Goal: Information Seeking & Learning: Learn about a topic

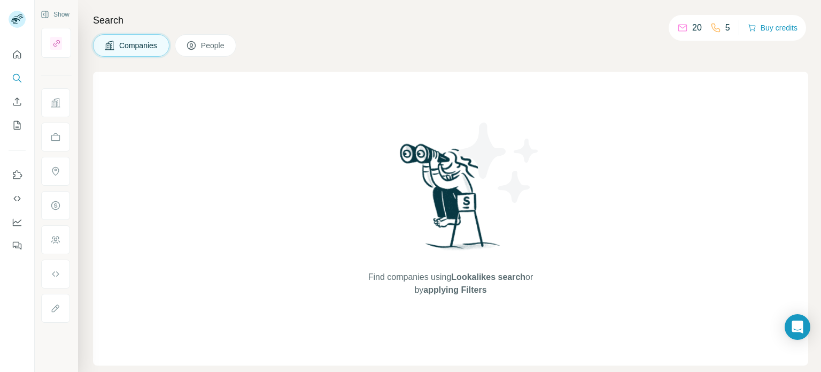
click at [132, 44] on span "Companies" at bounding box center [138, 45] width 39 height 11
click at [106, 50] on icon at bounding box center [109, 45] width 11 height 11
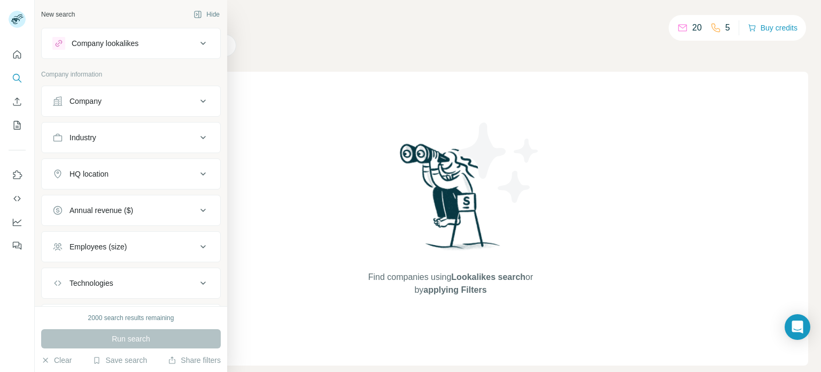
click at [175, 109] on button "Company" at bounding box center [131, 101] width 179 height 26
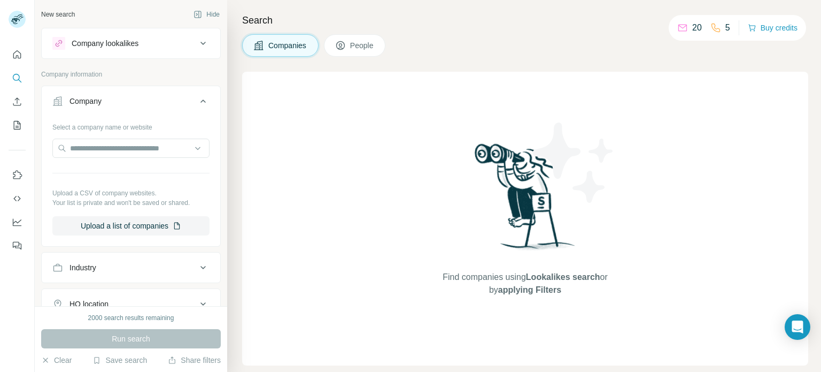
click at [175, 109] on button "Company" at bounding box center [131, 103] width 179 height 30
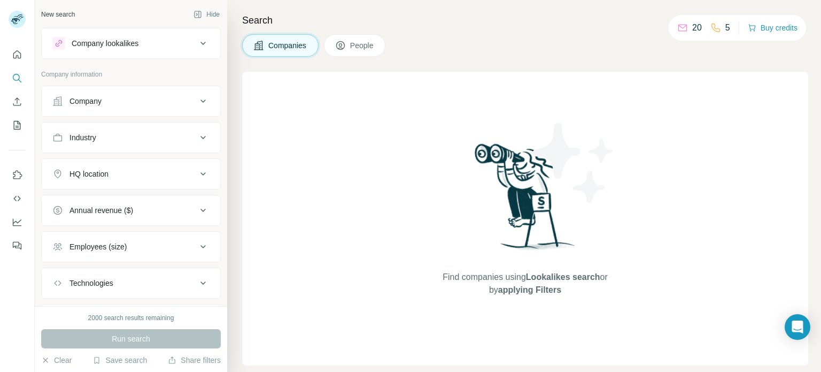
click at [192, 141] on div "Industry" at bounding box center [124, 137] width 144 height 11
click at [168, 167] on input at bounding box center [125, 164] width 132 height 12
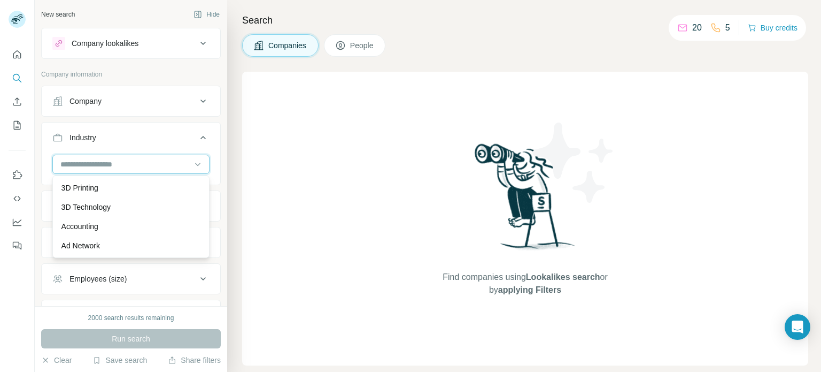
click at [141, 167] on input at bounding box center [125, 164] width 132 height 12
click at [134, 163] on input at bounding box center [125, 164] width 132 height 12
type input "***"
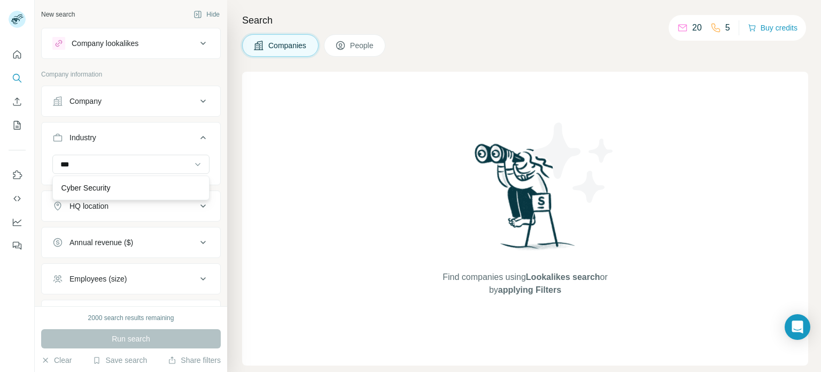
click at [115, 184] on div "Cyber Security" at bounding box center [130, 187] width 139 height 11
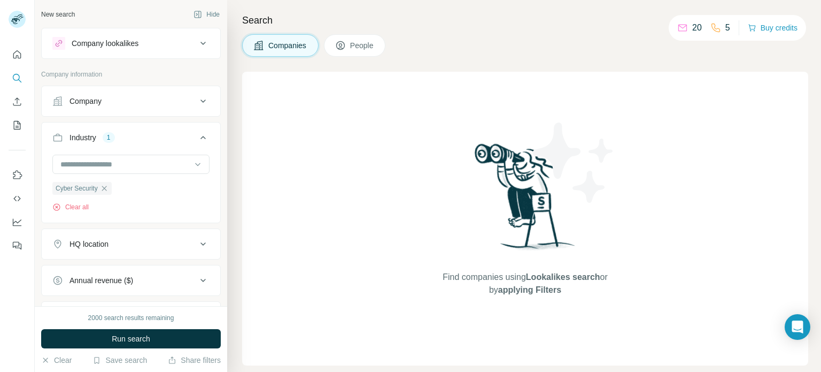
click at [184, 279] on div "Annual revenue ($)" at bounding box center [124, 280] width 144 height 11
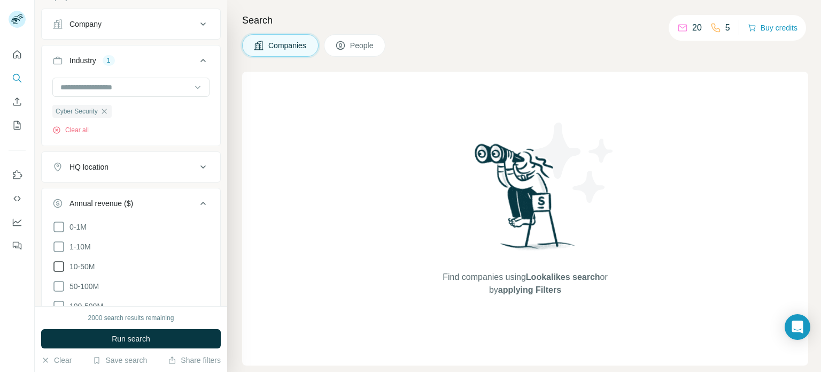
scroll to position [79, 0]
click at [58, 244] on icon at bounding box center [58, 244] width 13 height 13
click at [58, 262] on icon at bounding box center [58, 264] width 13 height 13
click at [62, 284] on icon at bounding box center [58, 283] width 13 height 13
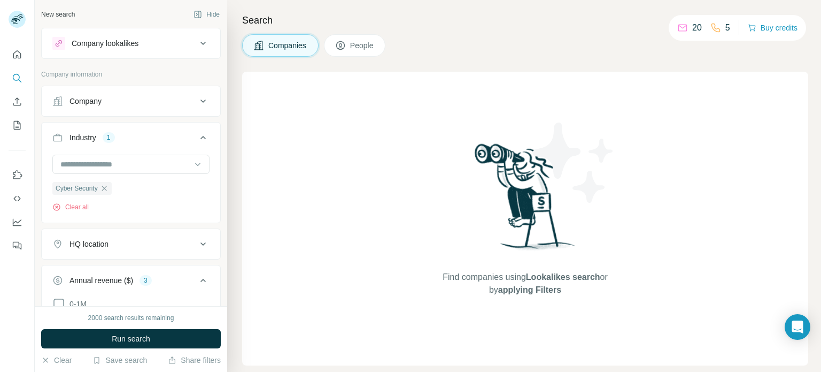
click at [173, 112] on button "Company" at bounding box center [131, 101] width 179 height 26
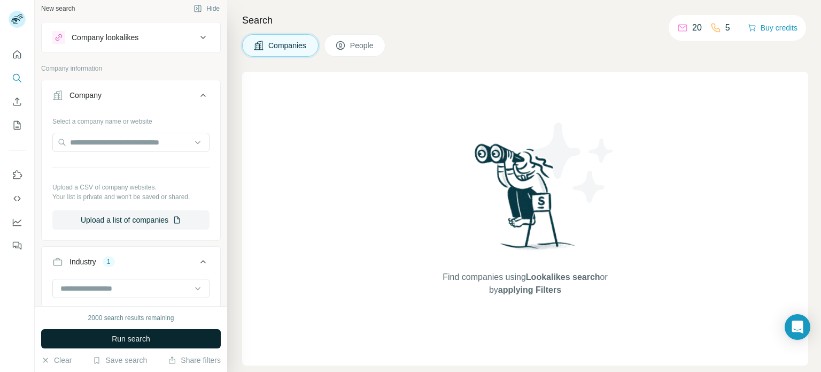
scroll to position [10, 0]
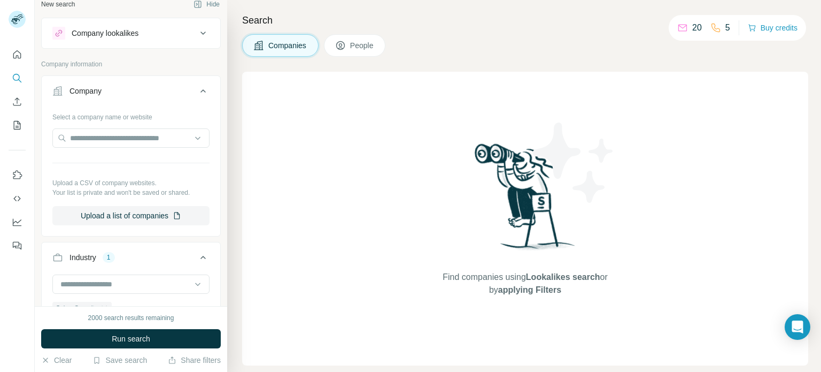
click at [150, 339] on span "Run search" at bounding box center [131, 338] width 38 height 11
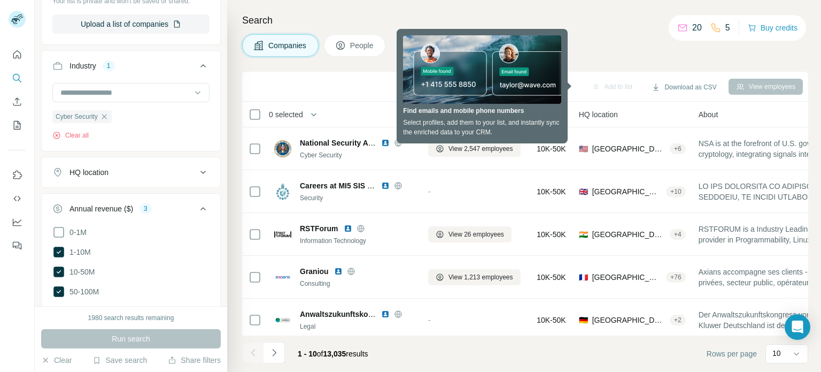
scroll to position [222, 0]
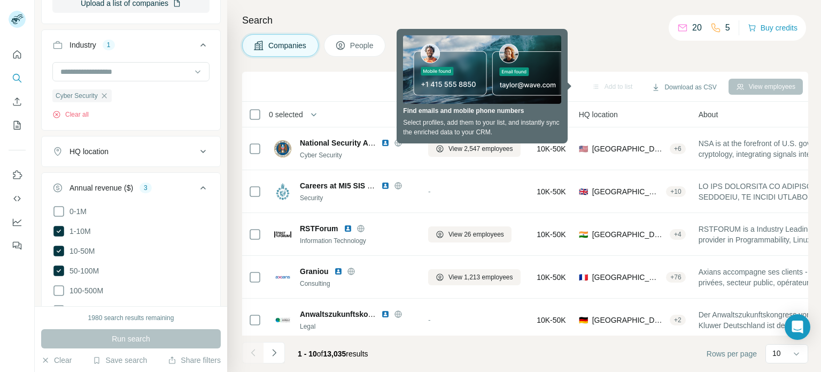
click at [196, 150] on div "HQ location" at bounding box center [124, 151] width 144 height 11
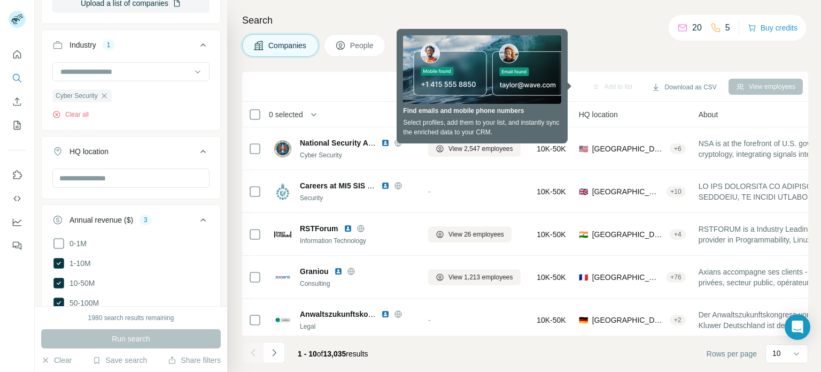
click at [204, 150] on icon at bounding box center [203, 151] width 13 height 13
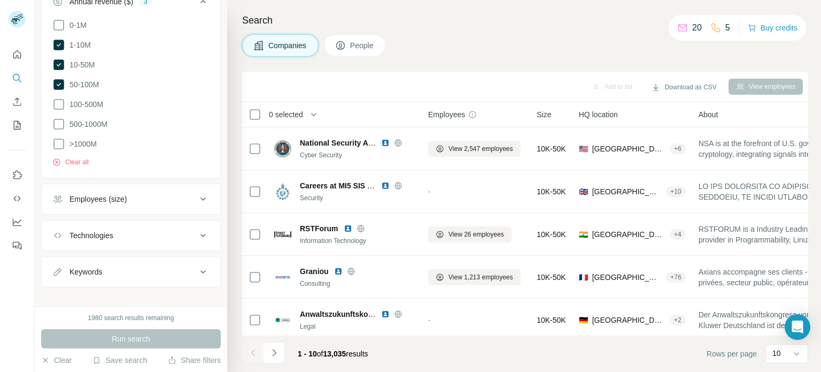
scroll to position [417, 0]
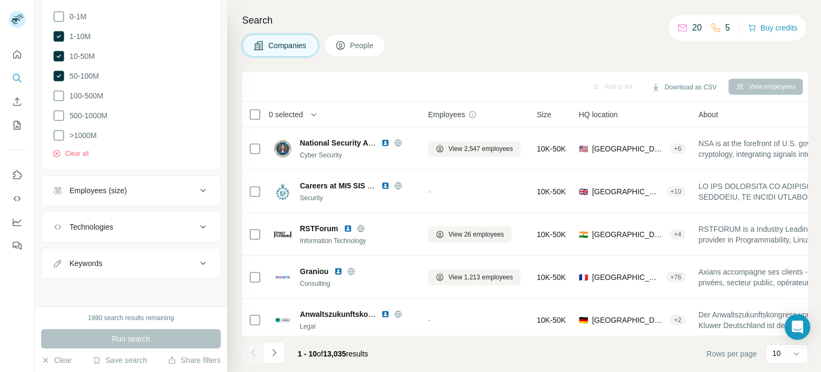
click at [168, 179] on button "Employees (size)" at bounding box center [131, 190] width 179 height 26
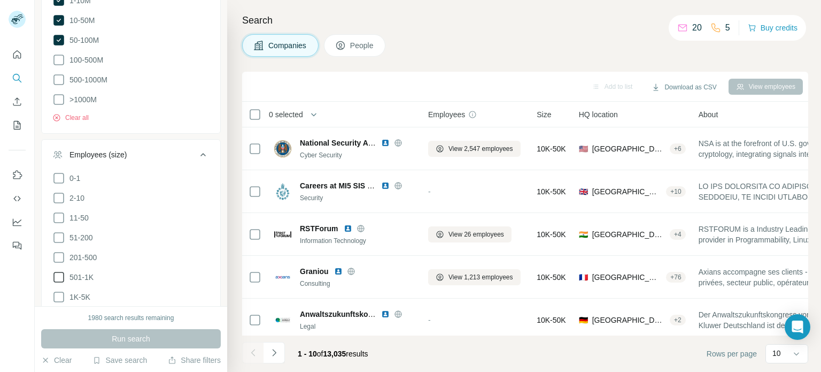
scroll to position [459, 0]
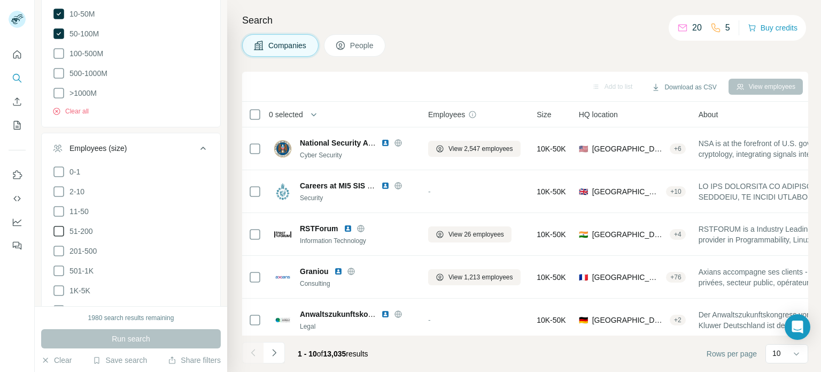
click at [60, 226] on icon at bounding box center [58, 231] width 13 height 13
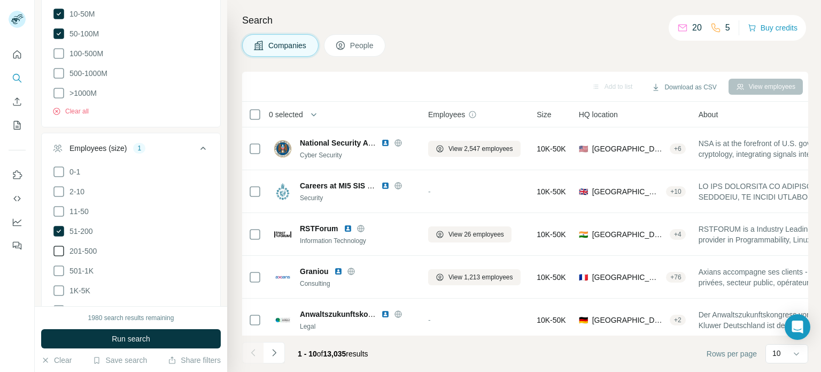
click at [56, 248] on icon at bounding box center [58, 250] width 13 height 13
click at [61, 268] on icon at bounding box center [58, 270] width 13 height 13
click at [56, 291] on icon at bounding box center [58, 290] width 13 height 13
click at [88, 334] on button "Run search" at bounding box center [131, 338] width 180 height 19
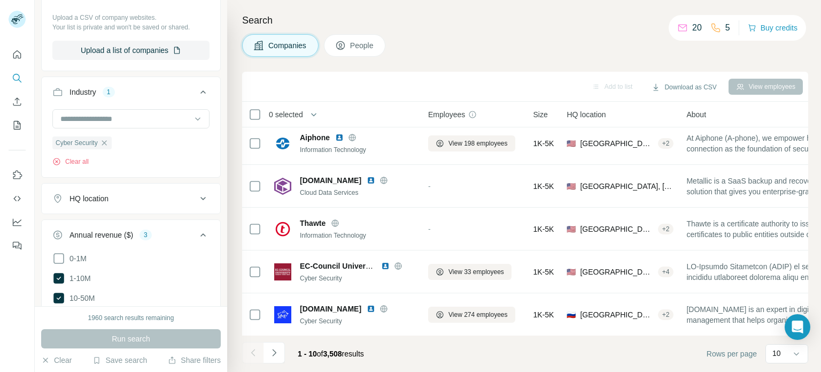
scroll to position [196, 0]
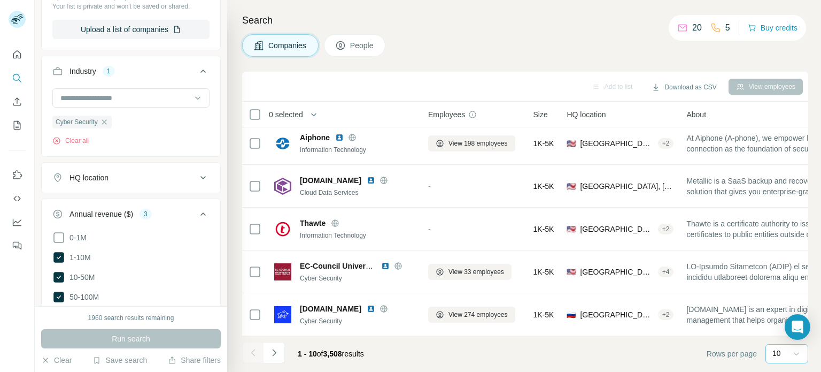
click at [799, 361] on div at bounding box center [796, 353] width 11 height 19
click at [783, 273] on p "60" at bounding box center [779, 271] width 9 height 11
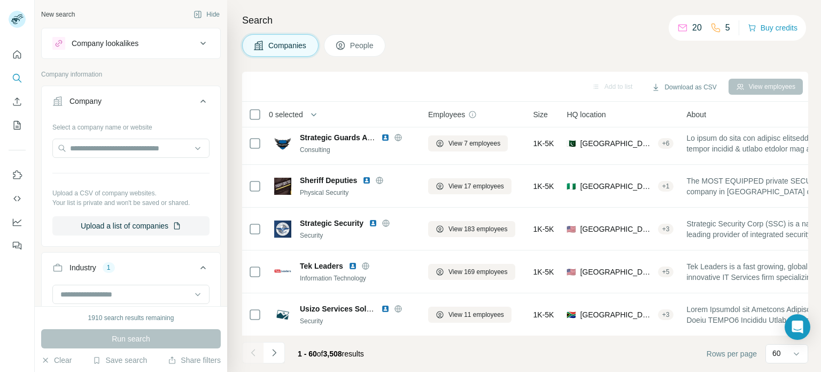
click at [744, 80] on div "View employees" at bounding box center [766, 87] width 74 height 16
click at [751, 91] on div "View employees" at bounding box center [766, 87] width 74 height 16
click at [752, 88] on div "View employees" at bounding box center [766, 87] width 74 height 16
click at [369, 48] on span "People" at bounding box center [362, 45] width 25 height 11
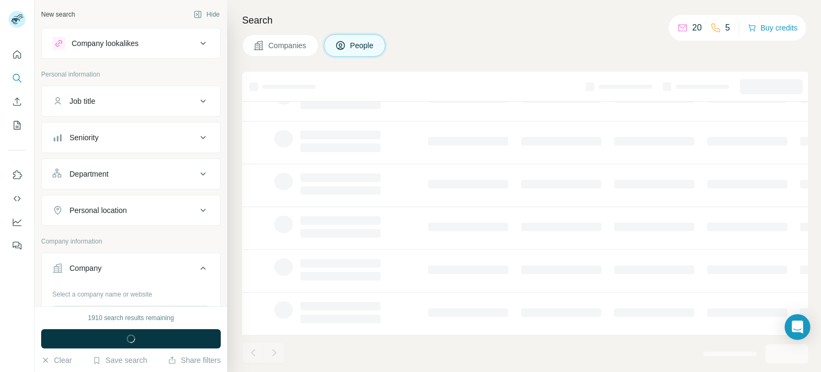
scroll to position [219, 0]
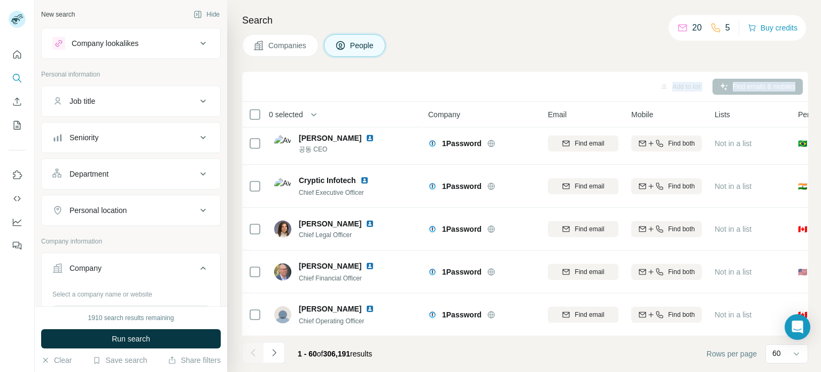
scroll to position [2358, 0]
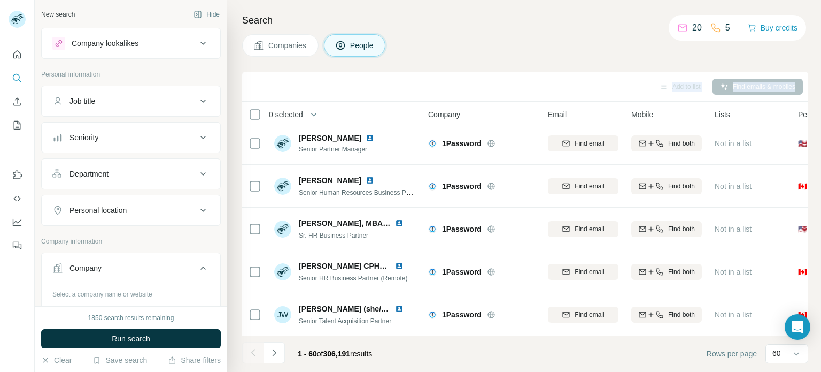
click at [284, 49] on span "Companies" at bounding box center [287, 45] width 39 height 11
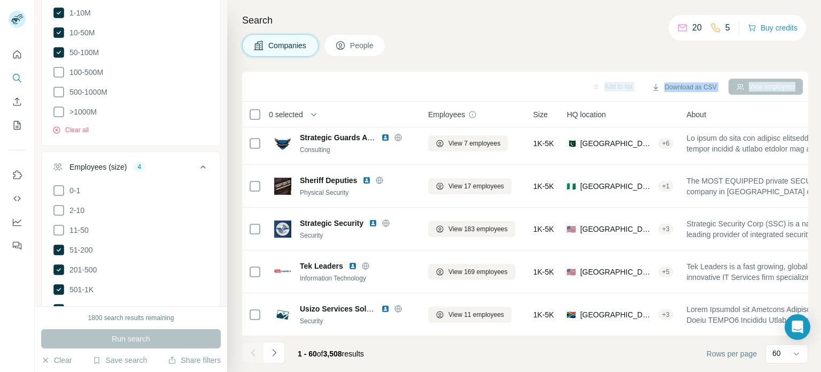
scroll to position [556, 0]
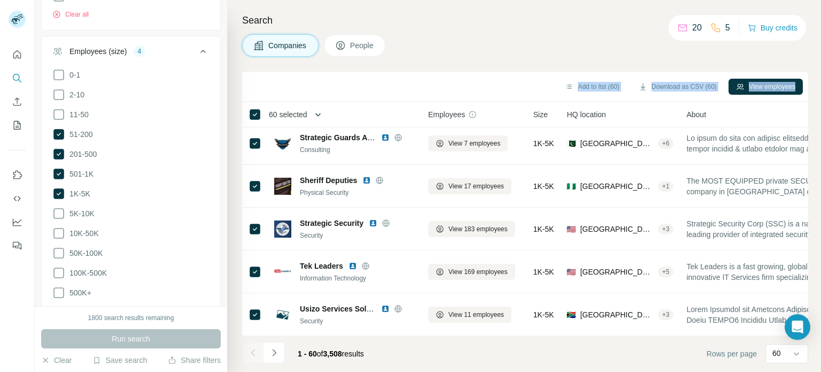
click at [313, 114] on button "button" at bounding box center [317, 114] width 21 height 21
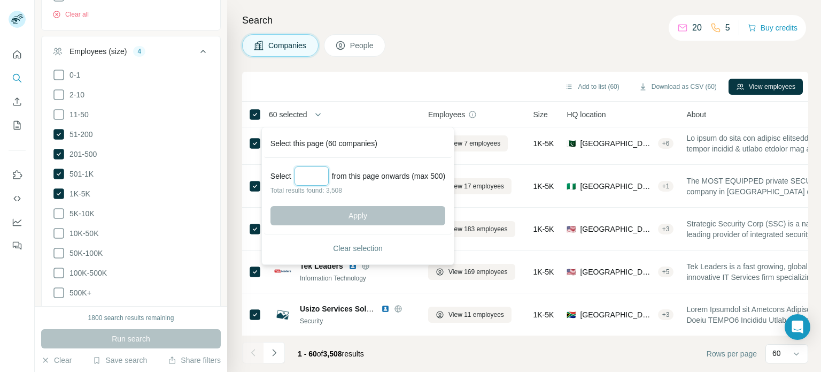
click at [307, 170] on input "Select a number (up to 500)" at bounding box center [312, 175] width 34 height 19
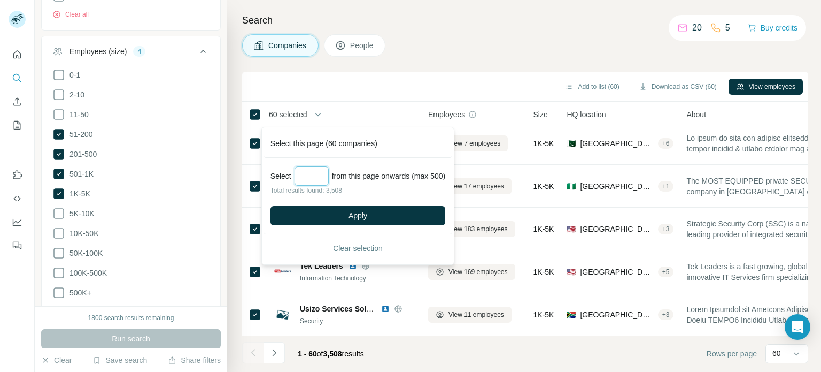
drag, startPoint x: 323, startPoint y: 173, endPoint x: 271, endPoint y: 173, distance: 52.4
click at [271, 173] on div "Select *** from this page onwards (max 500)" at bounding box center [358, 175] width 175 height 19
type input "***"
click at [400, 83] on div "Add to list (60) Download as CSV (60) View employees" at bounding box center [525, 86] width 555 height 19
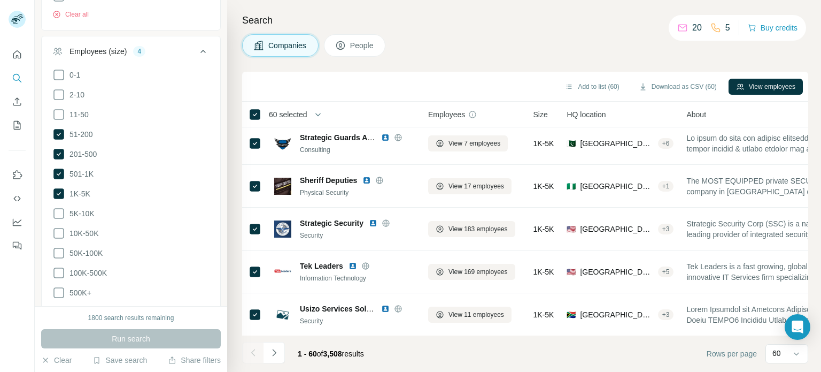
scroll to position [676, 0]
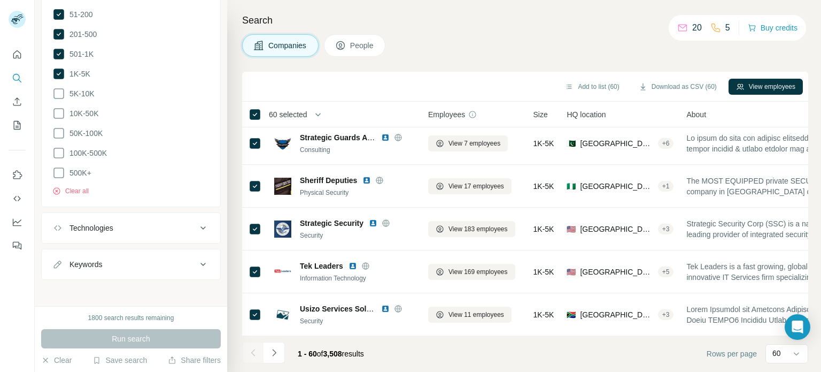
click at [153, 269] on button "Keywords" at bounding box center [131, 264] width 179 height 26
click at [104, 290] on input "text" at bounding box center [120, 290] width 136 height 19
type input "**********"
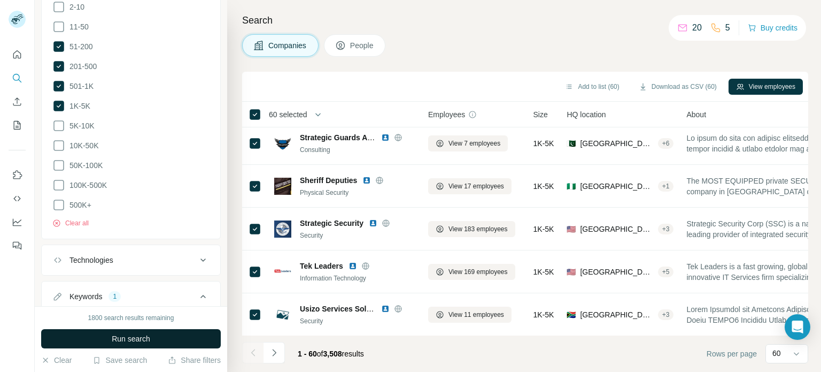
scroll to position [643, 0]
click at [150, 337] on span "Run search" at bounding box center [131, 338] width 38 height 11
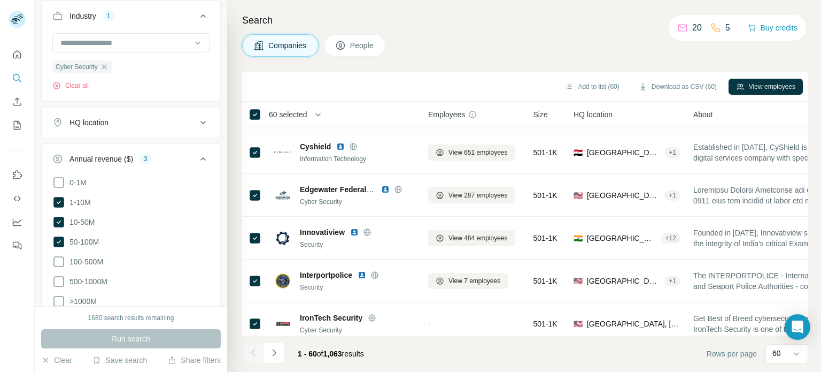
scroll to position [243, 0]
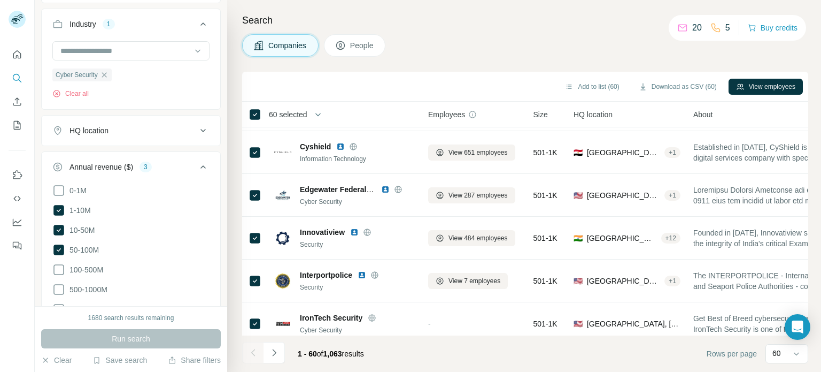
click at [169, 130] on div "HQ location" at bounding box center [124, 130] width 144 height 11
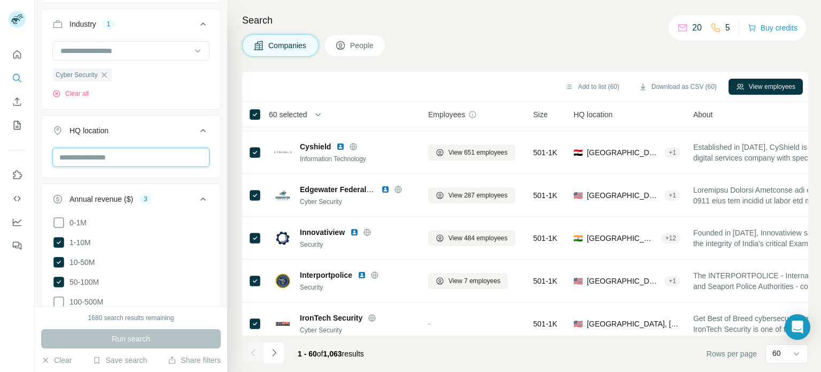
click at [138, 158] on input "text" at bounding box center [130, 157] width 157 height 19
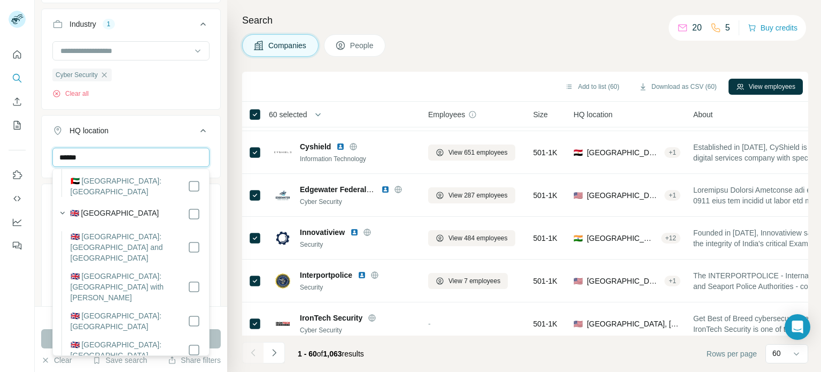
scroll to position [195, 0]
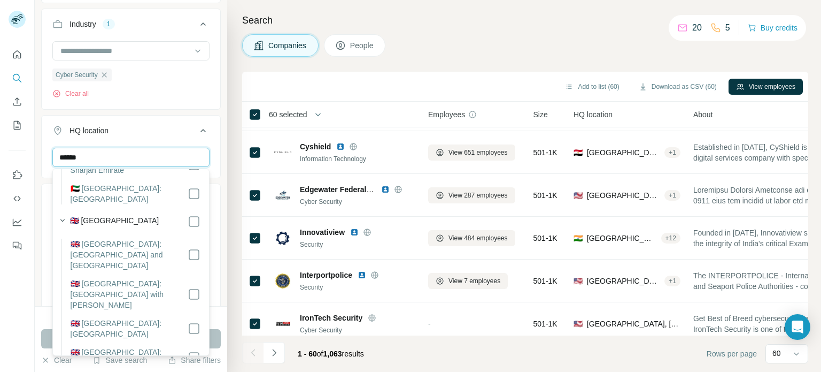
type input "******"
click at [150, 152] on input "******" at bounding box center [130, 157] width 157 height 19
click at [98, 153] on input "******" at bounding box center [130, 157] width 157 height 19
click at [101, 156] on input "******" at bounding box center [130, 157] width 157 height 19
click at [120, 155] on input "******" at bounding box center [130, 157] width 157 height 19
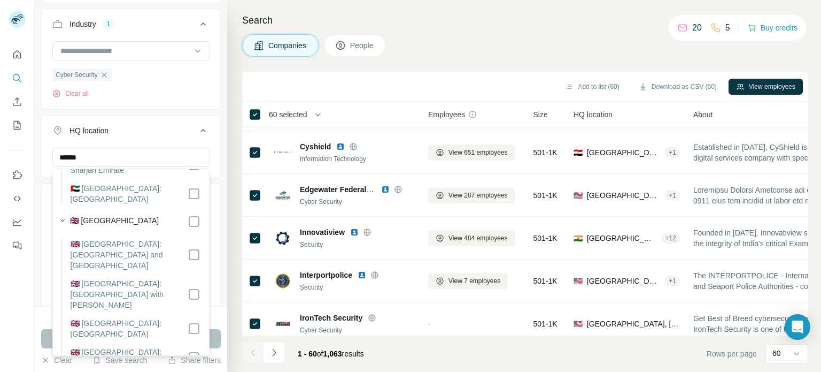
click at [185, 215] on div "🇬🇧 [GEOGRAPHIC_DATA]" at bounding box center [135, 221] width 130 height 13
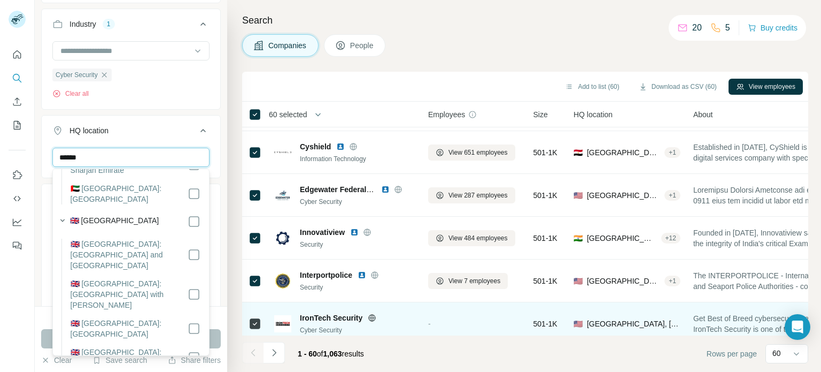
click at [197, 149] on input "******" at bounding box center [130, 157] width 157 height 19
click at [189, 133] on div "HQ location" at bounding box center [124, 130] width 144 height 11
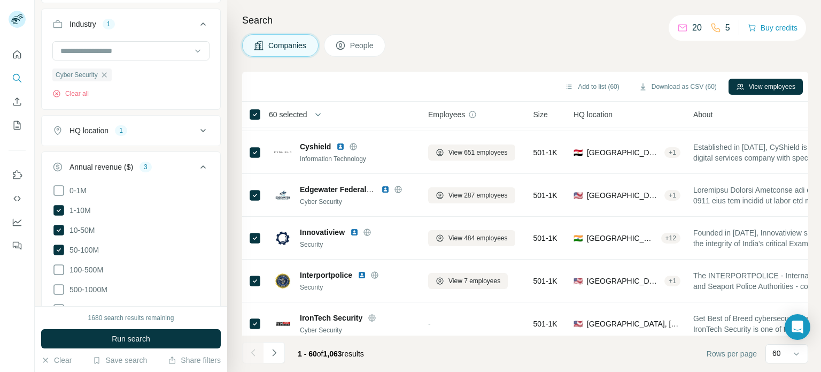
click at [323, 115] on button "button" at bounding box center [317, 114] width 21 height 21
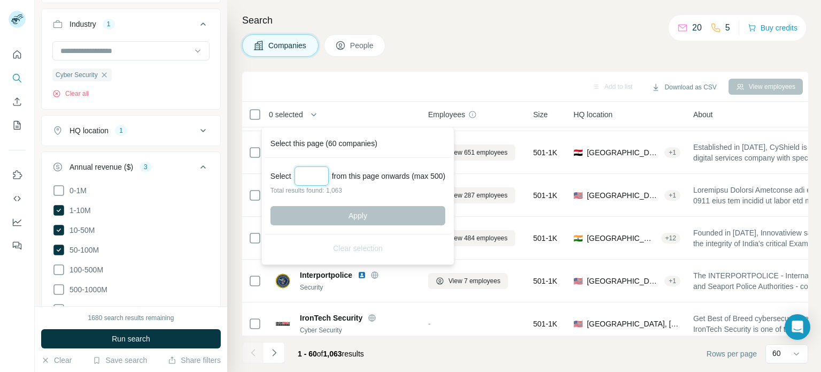
click at [311, 179] on input "Select a number (up to 500)" at bounding box center [312, 175] width 34 height 19
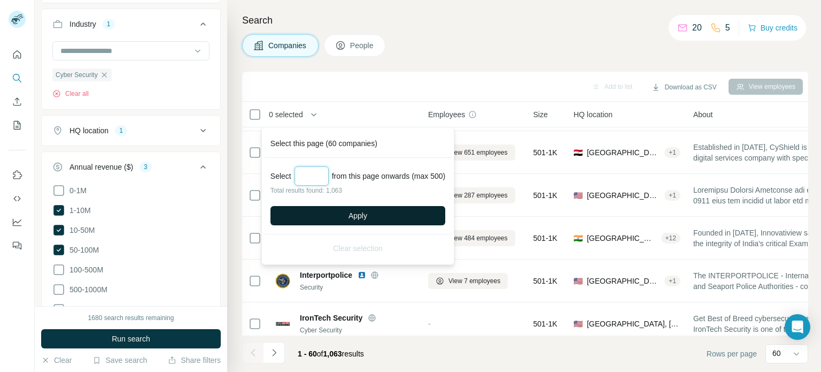
type input "***"
click at [346, 220] on button "Apply" at bounding box center [358, 215] width 175 height 19
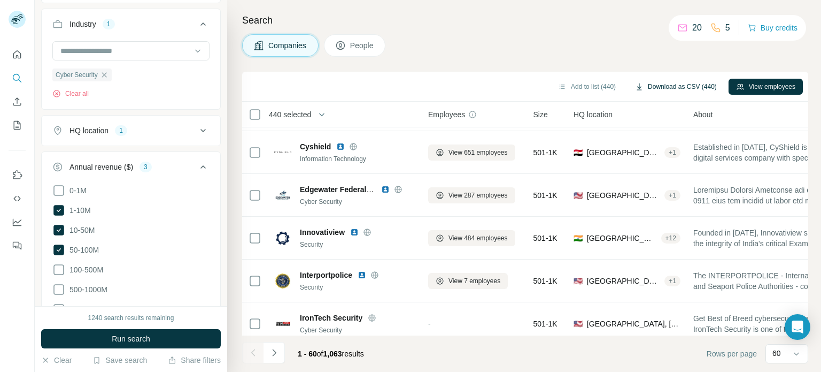
click at [683, 85] on button "Download as CSV (440)" at bounding box center [676, 87] width 97 height 16
click at [124, 365] on div "Save search" at bounding box center [119, 360] width 55 height 13
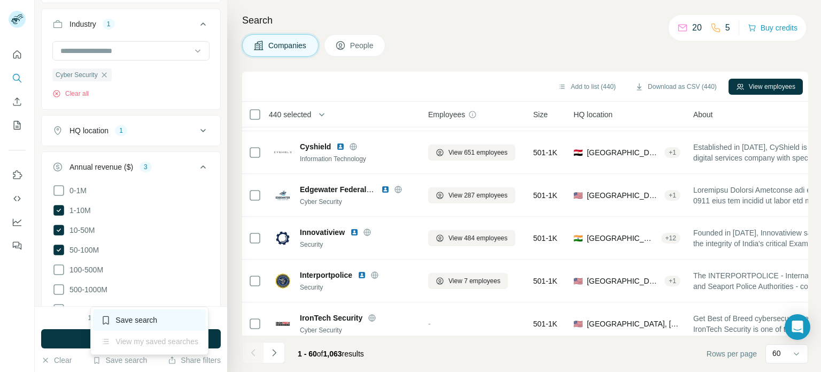
click at [170, 321] on div "Save search" at bounding box center [149, 319] width 113 height 21
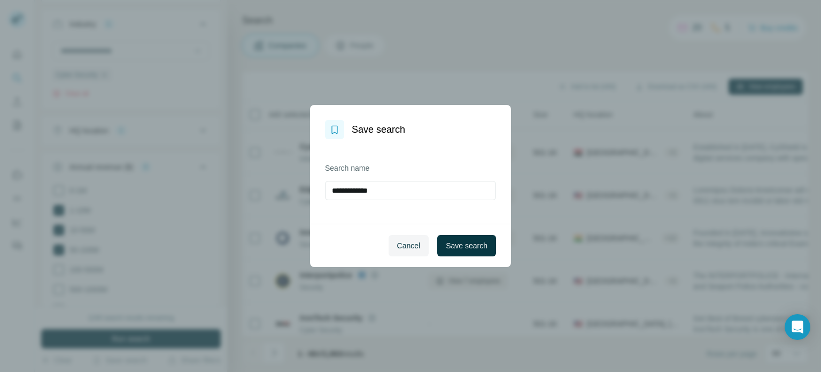
drag, startPoint x: 422, startPoint y: 186, endPoint x: 159, endPoint y: 183, distance: 263.6
click at [159, 183] on div "**********" at bounding box center [410, 186] width 821 height 372
type input "*****"
click at [486, 249] on span "Save search" at bounding box center [467, 245] width 42 height 11
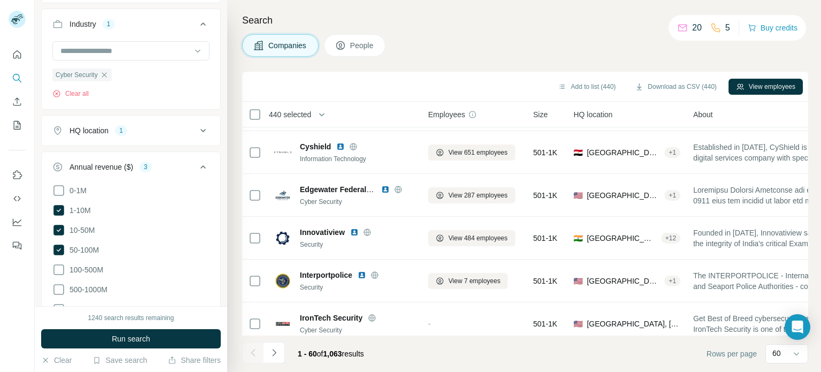
click at [364, 32] on div "Search Companies People Add to list (440) Download as CSV (440) View employees …" at bounding box center [524, 186] width 594 height 372
click at [367, 41] on span "People" at bounding box center [362, 45] width 25 height 11
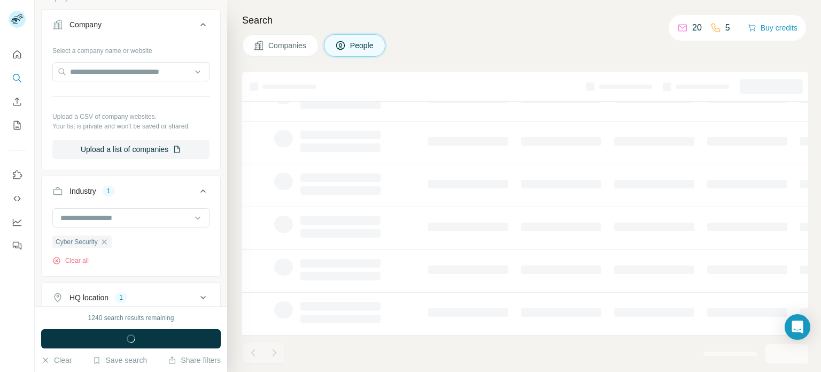
scroll to position [409, 0]
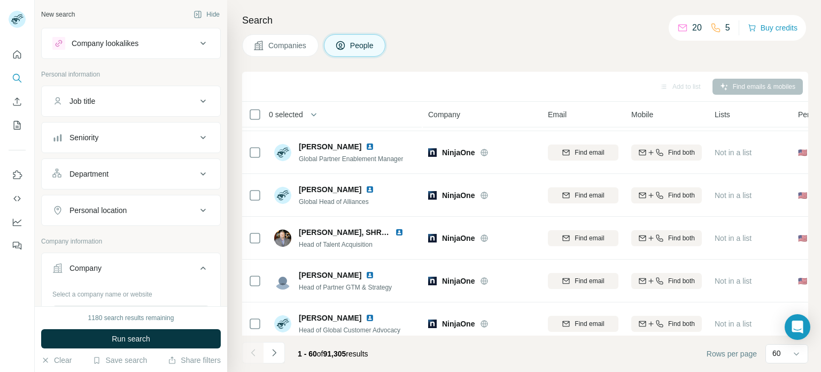
click at [176, 266] on div "Company" at bounding box center [124, 268] width 144 height 11
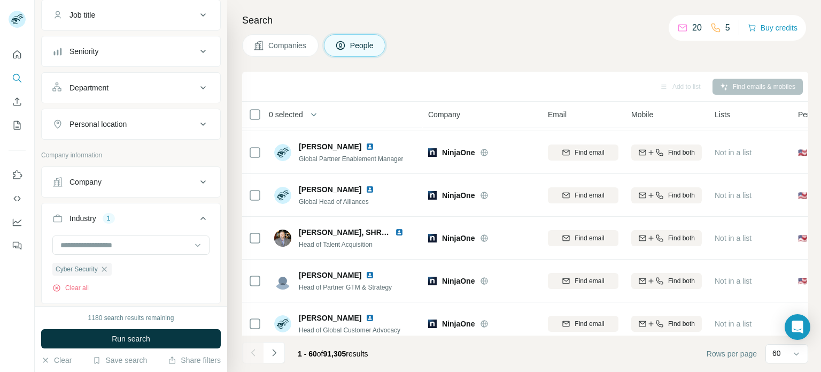
scroll to position [93, 0]
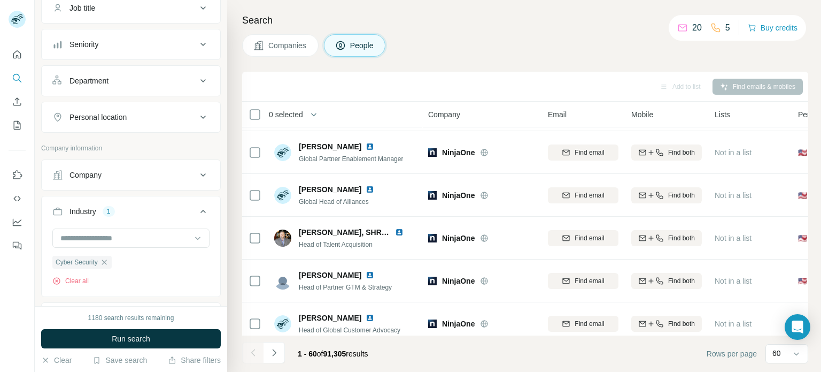
click at [199, 170] on icon at bounding box center [203, 174] width 13 height 13
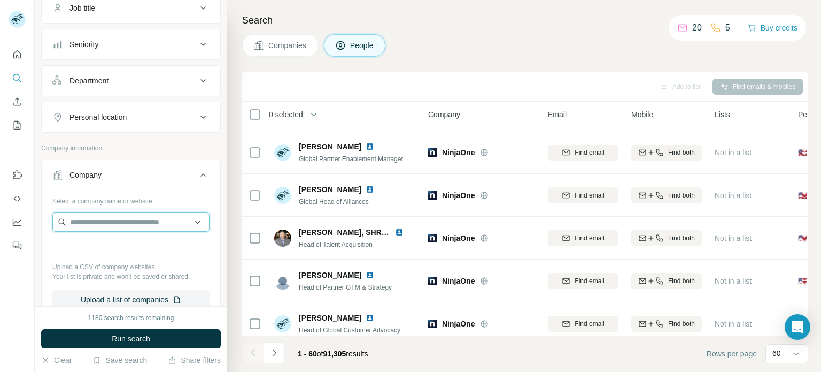
click at [150, 220] on input "text" at bounding box center [130, 221] width 157 height 19
click at [152, 243] on div "Type to search" at bounding box center [131, 245] width 152 height 21
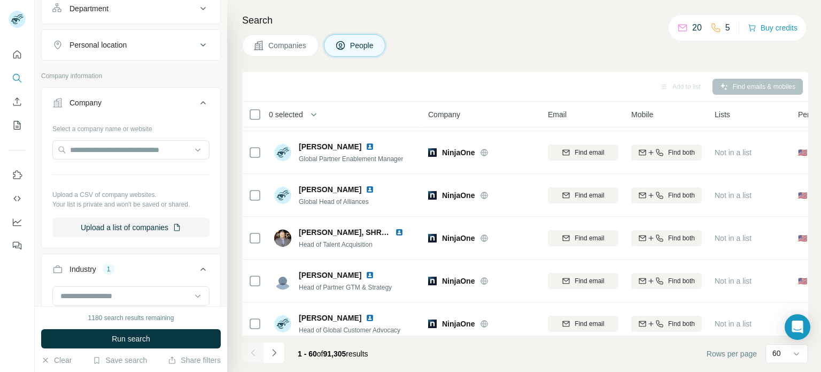
scroll to position [173, 0]
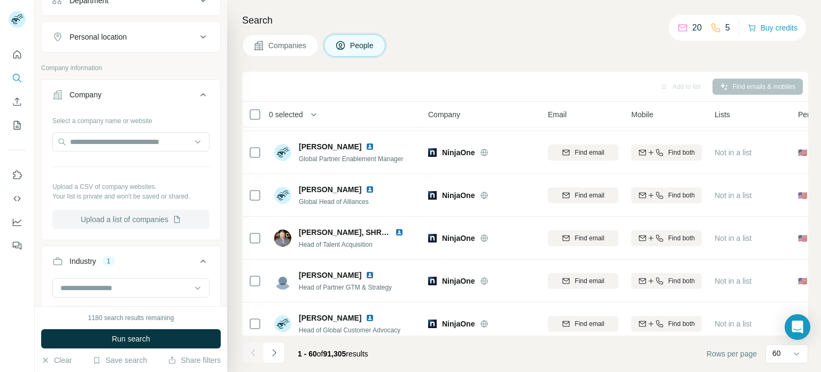
click at [160, 222] on button "Upload a list of companies" at bounding box center [130, 219] width 157 height 19
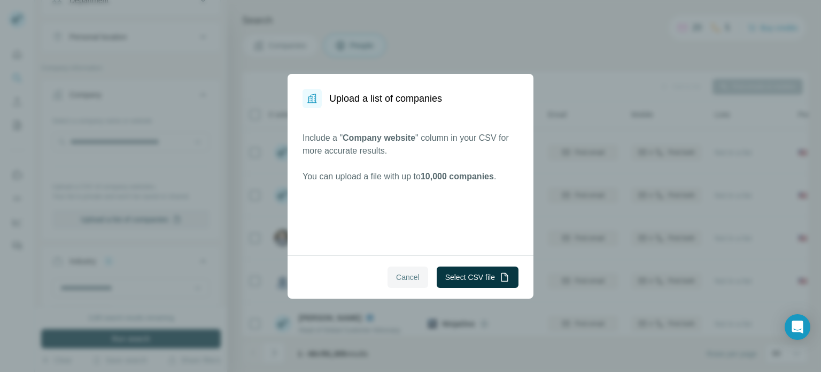
click at [397, 282] on button "Cancel" at bounding box center [408, 276] width 41 height 21
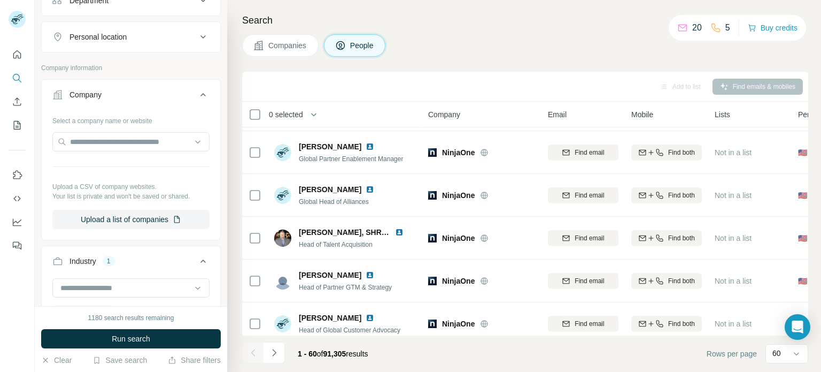
click at [280, 44] on span "Companies" at bounding box center [287, 45] width 39 height 11
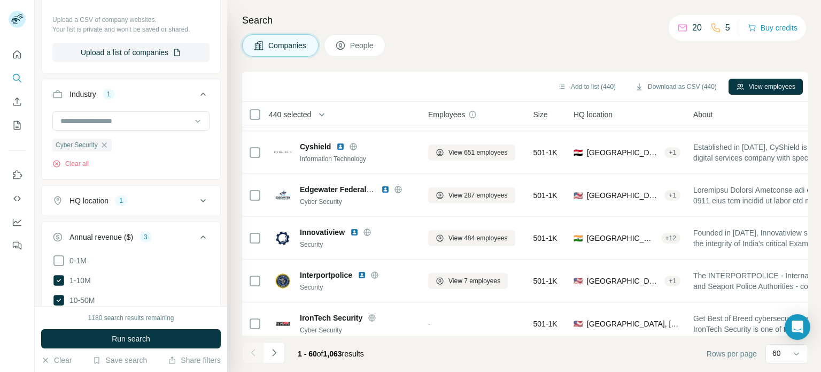
scroll to position [7, 0]
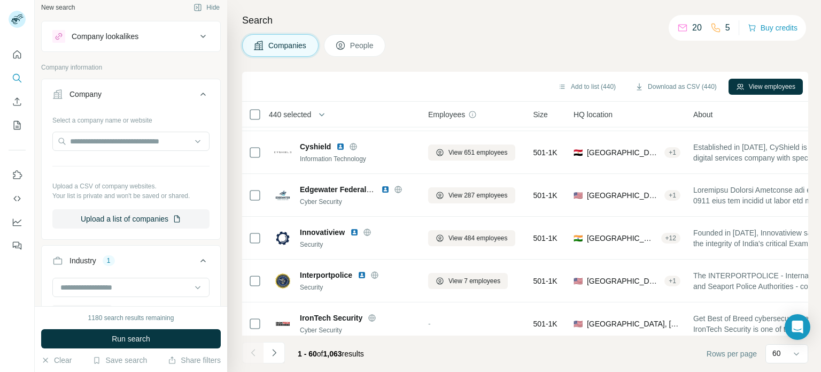
click at [357, 48] on span "People" at bounding box center [362, 45] width 25 height 11
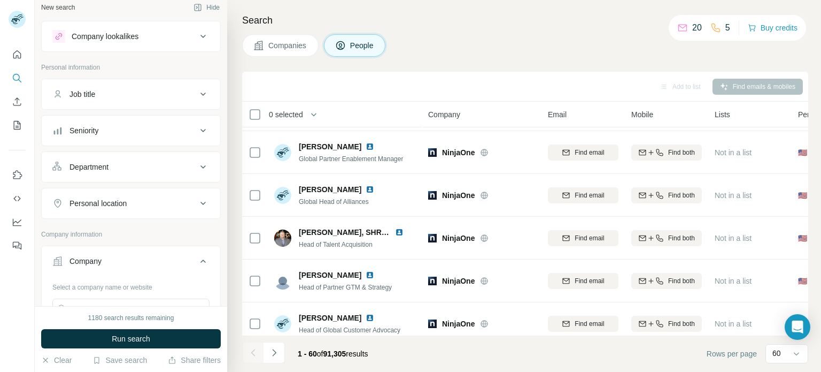
scroll to position [173, 0]
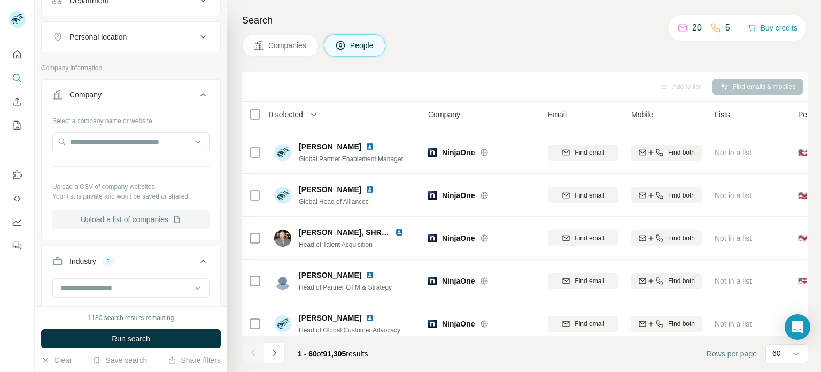
click at [143, 223] on button "Upload a list of companies" at bounding box center [130, 219] width 157 height 19
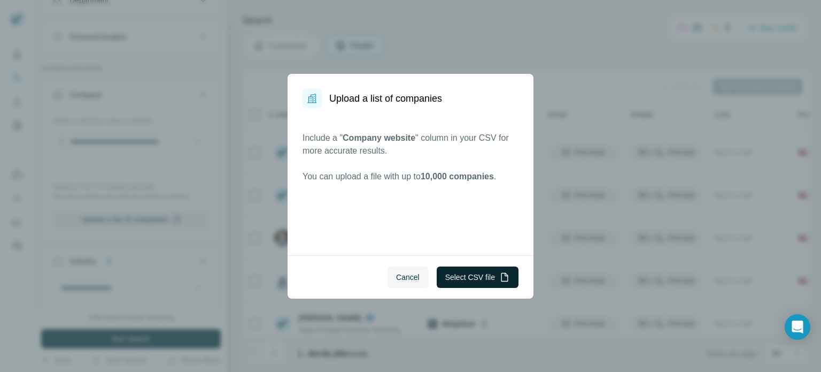
click at [468, 275] on button "Select CSV file" at bounding box center [478, 276] width 82 height 21
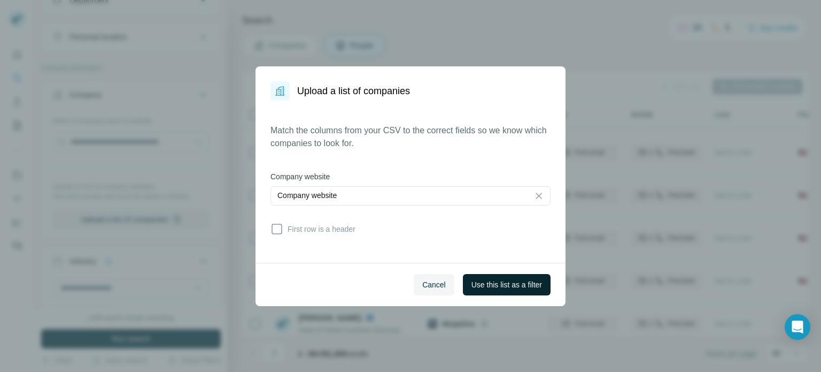
click at [495, 288] on span "Use this list as a filter" at bounding box center [507, 284] width 71 height 11
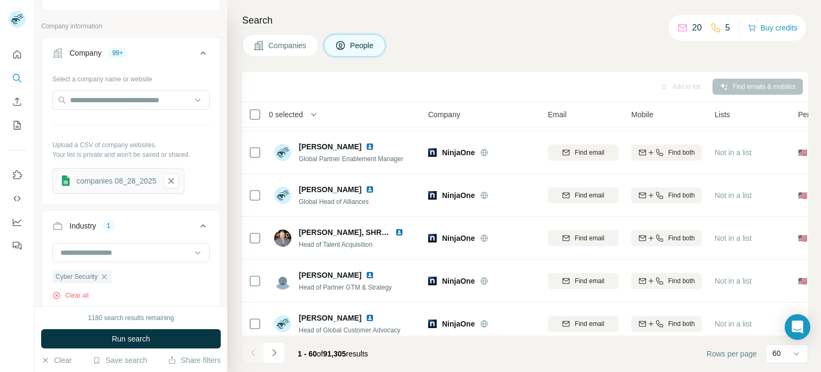
scroll to position [225, 0]
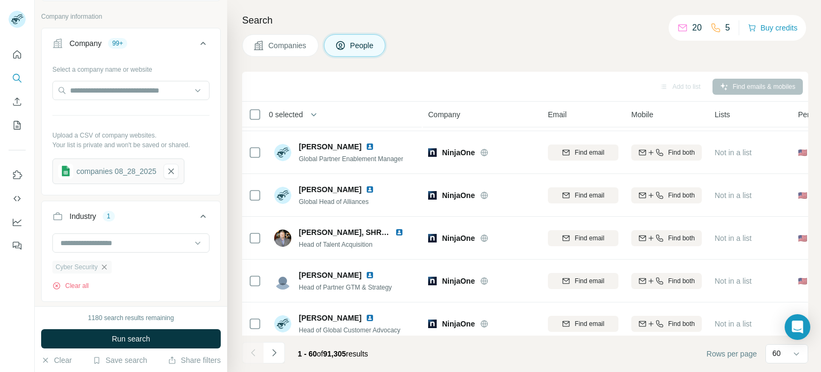
click at [105, 266] on icon "button" at bounding box center [104, 266] width 5 height 5
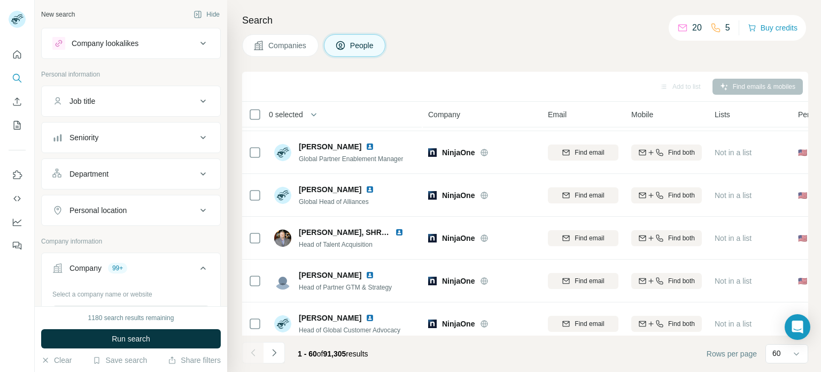
click at [193, 100] on div "Job title" at bounding box center [124, 101] width 144 height 11
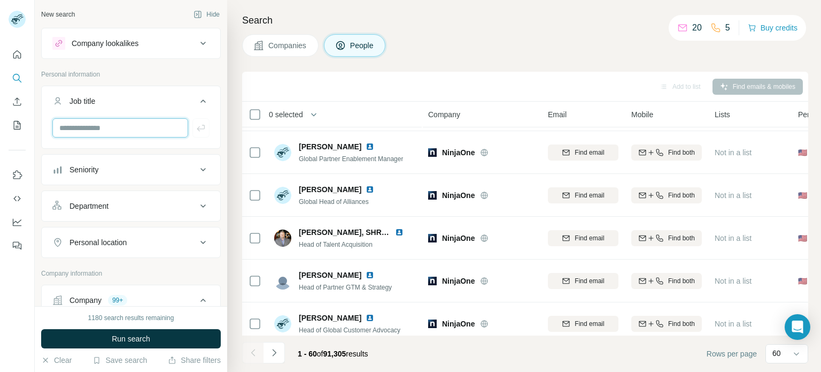
click at [158, 132] on input "text" at bounding box center [120, 127] width 136 height 19
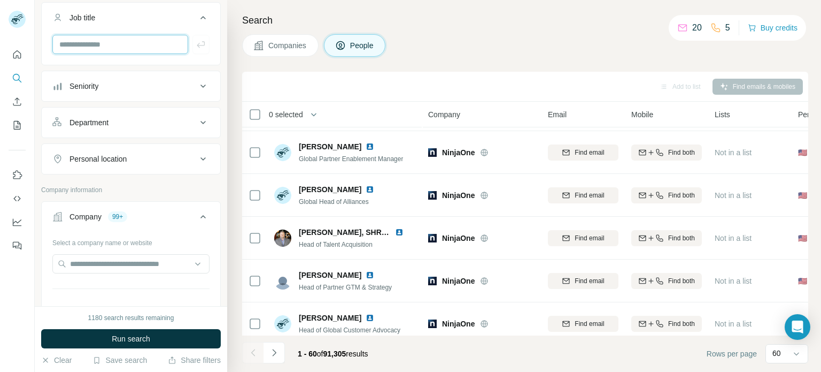
scroll to position [65, 0]
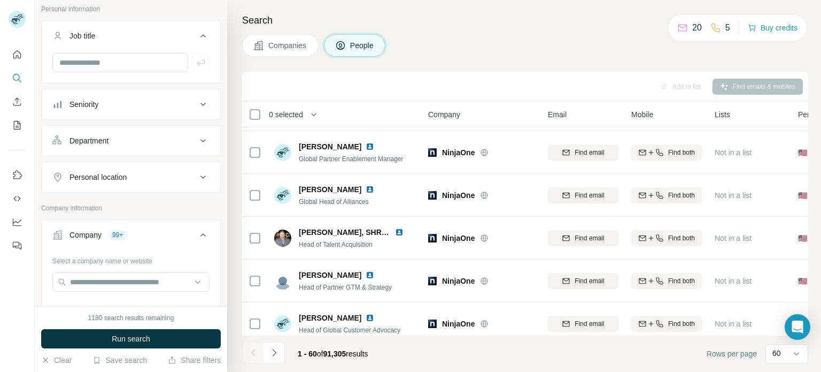
click at [202, 131] on button "Department" at bounding box center [131, 141] width 179 height 26
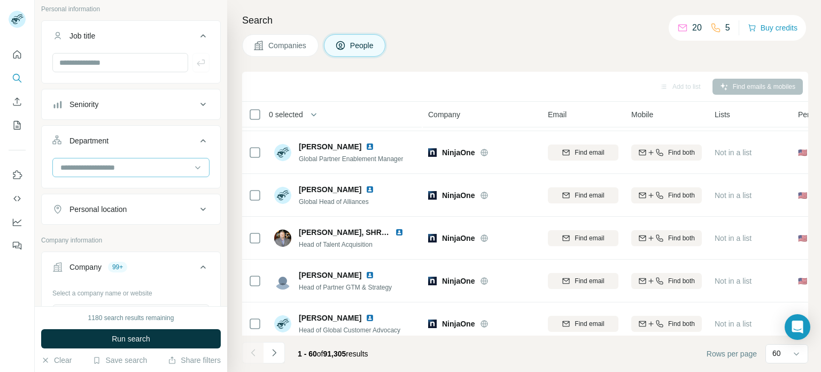
click at [162, 167] on input at bounding box center [125, 167] width 132 height 12
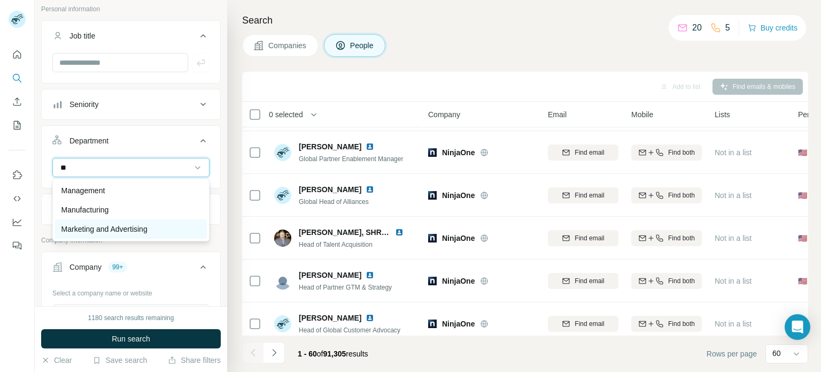
type input "**"
click at [120, 228] on p "Marketing and Advertising" at bounding box center [104, 228] width 86 height 11
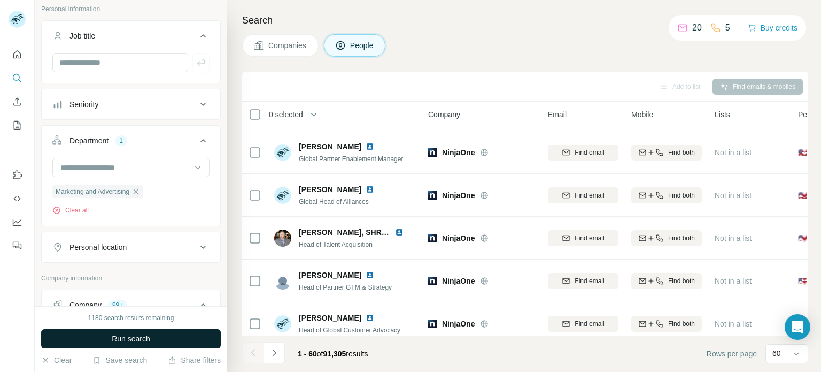
click at [170, 336] on button "Run search" at bounding box center [131, 338] width 180 height 19
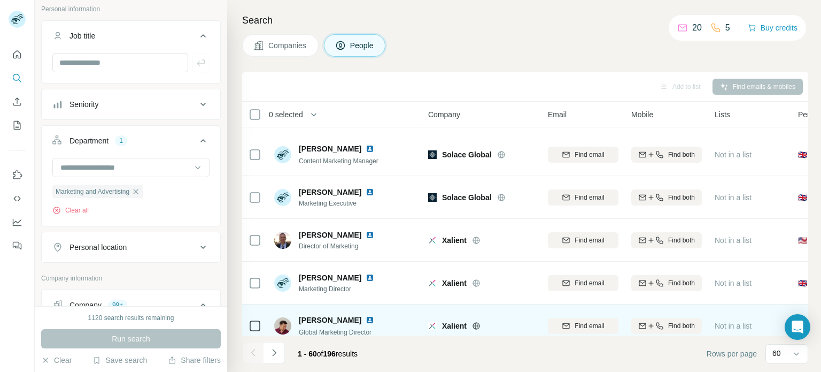
scroll to position [2358, 0]
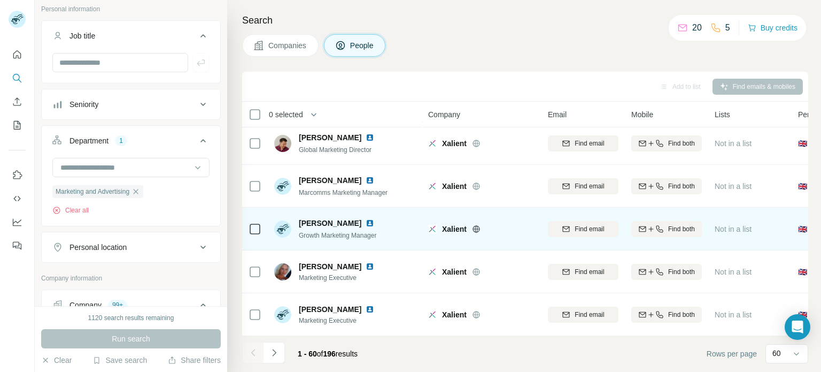
click at [366, 222] on img at bounding box center [370, 223] width 9 height 9
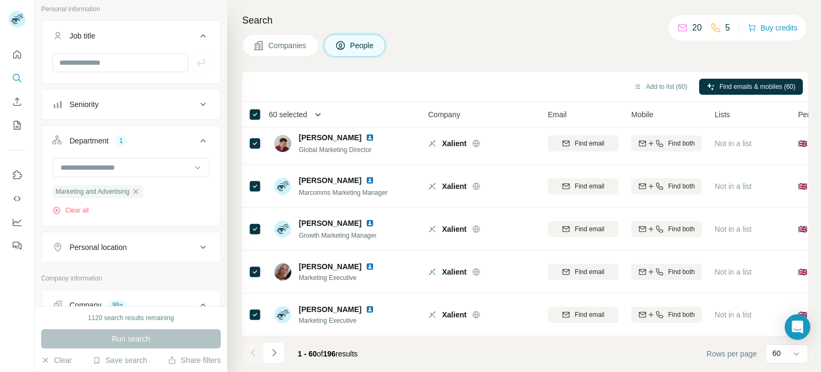
click at [319, 115] on icon "button" at bounding box center [318, 114] width 11 height 11
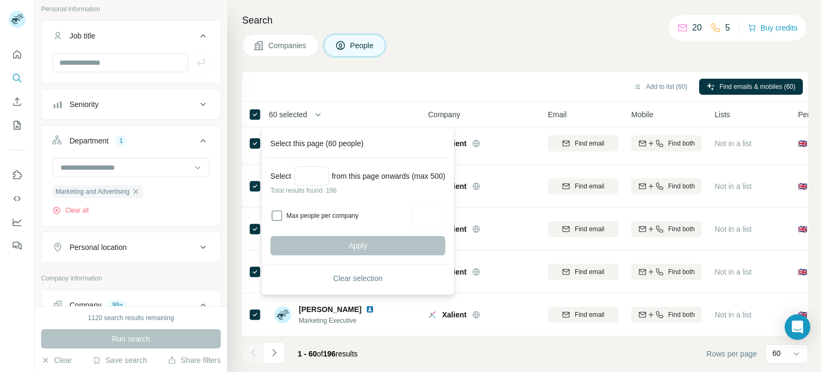
click at [404, 79] on div "Add to list (60) Find emails & mobiles (60)" at bounding box center [525, 86] width 555 height 19
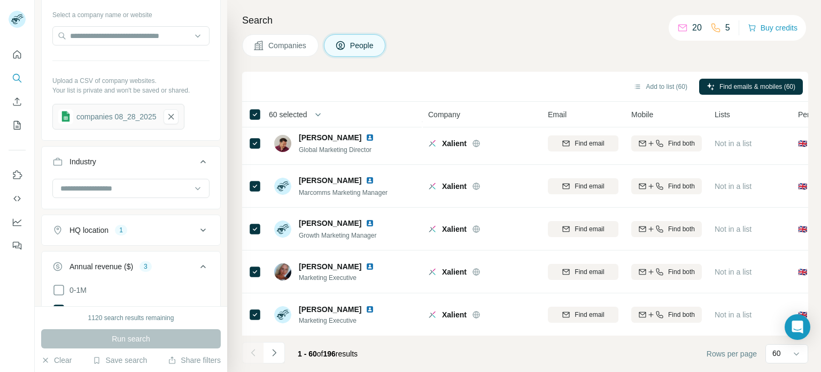
scroll to position [382, 0]
click at [188, 234] on button "HQ location 1" at bounding box center [131, 230] width 179 height 26
click at [125, 276] on icon "button" at bounding box center [129, 280] width 9 height 9
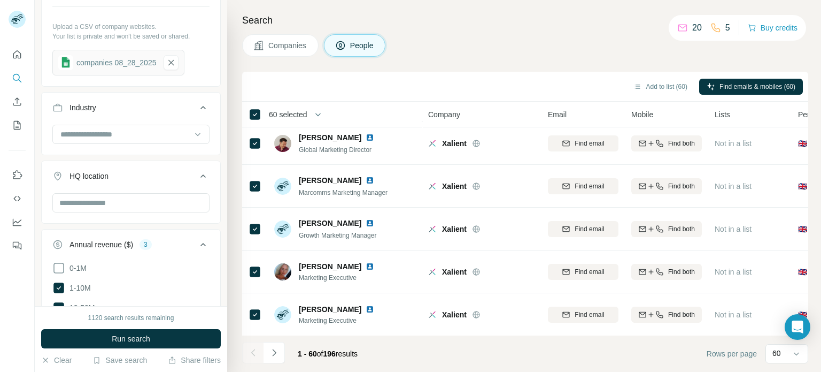
scroll to position [588, 0]
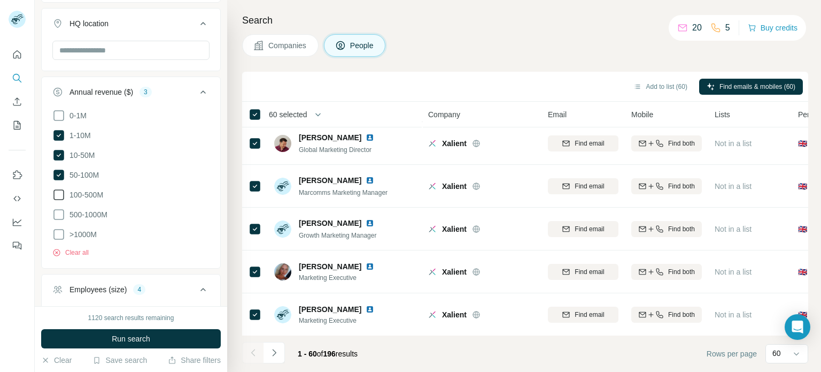
click at [63, 190] on icon at bounding box center [58, 194] width 13 height 13
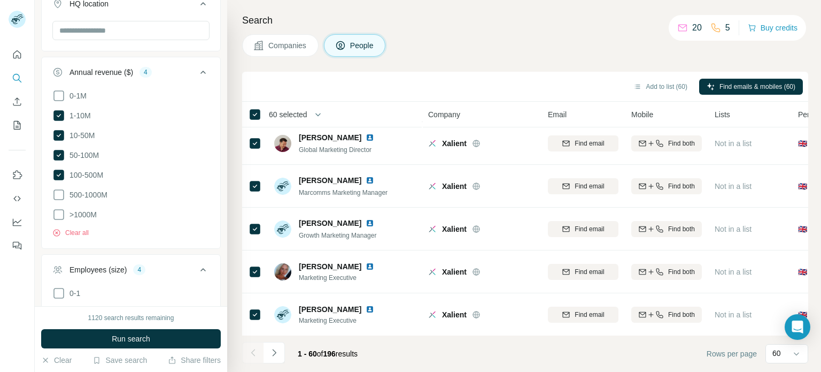
scroll to position [710, 0]
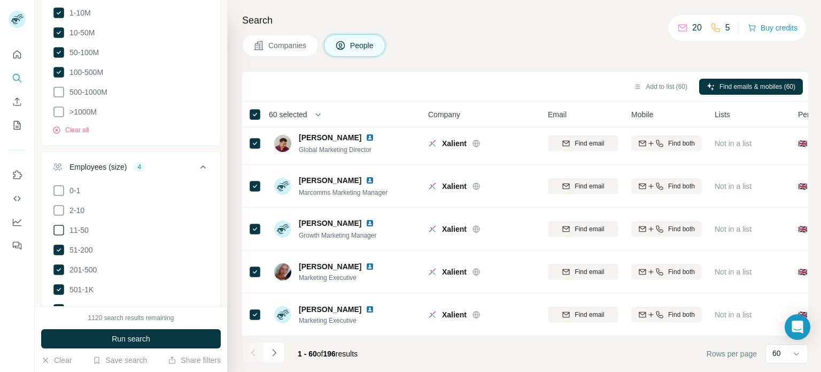
click at [63, 228] on icon at bounding box center [58, 230] width 11 height 11
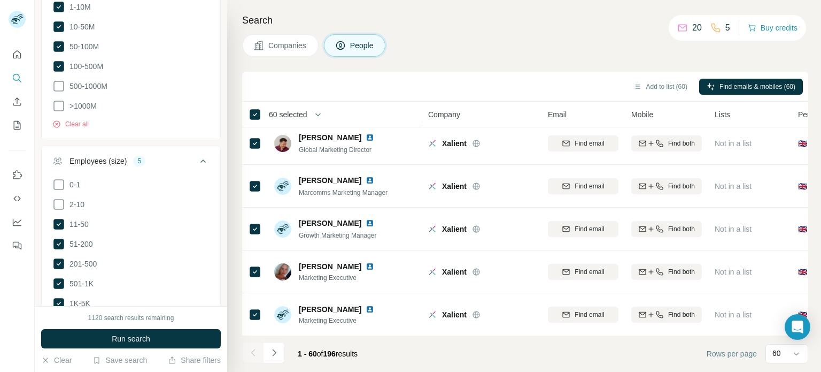
scroll to position [769, 0]
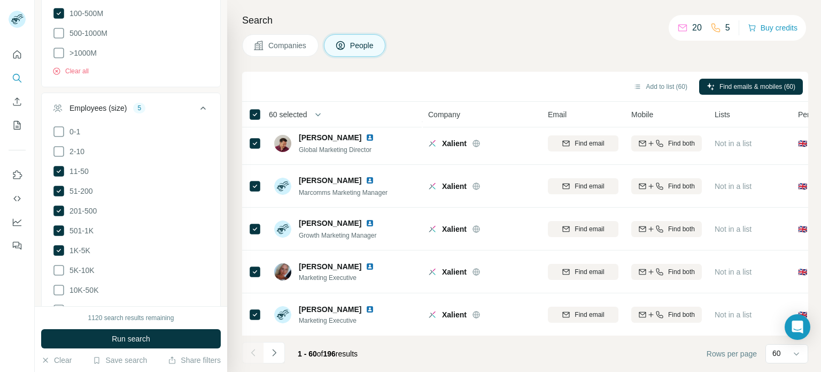
click at [59, 266] on icon at bounding box center [58, 270] width 13 height 13
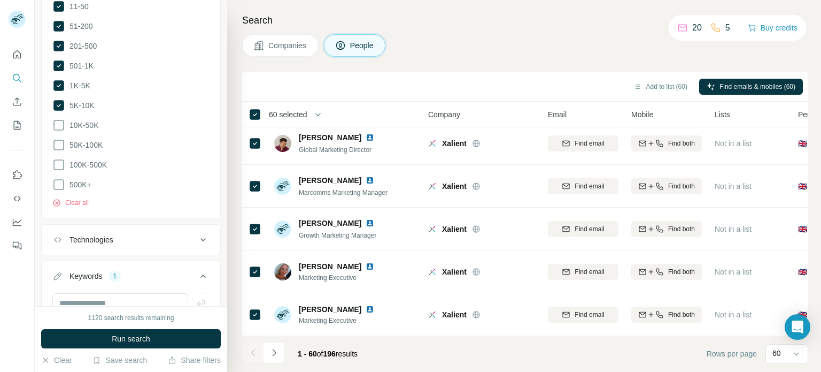
scroll to position [1015, 0]
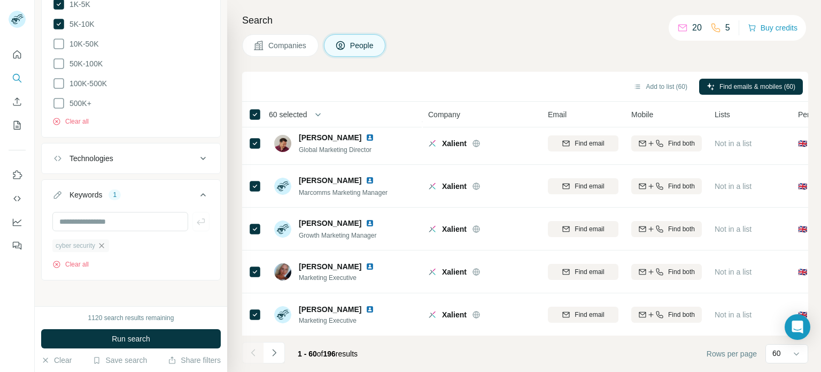
click at [106, 241] on icon "button" at bounding box center [101, 245] width 9 height 9
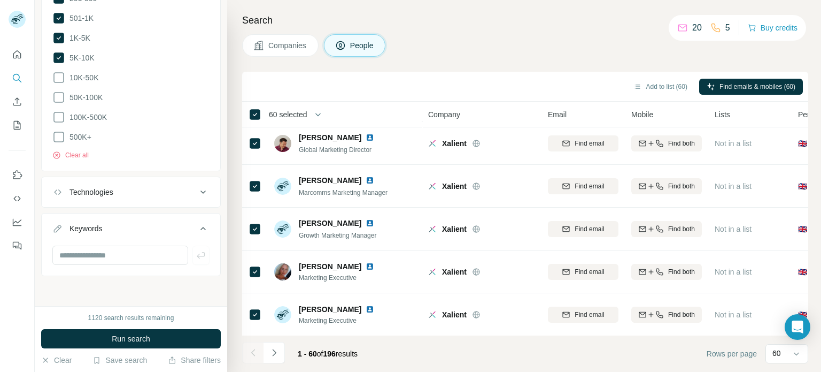
scroll to position [976, 0]
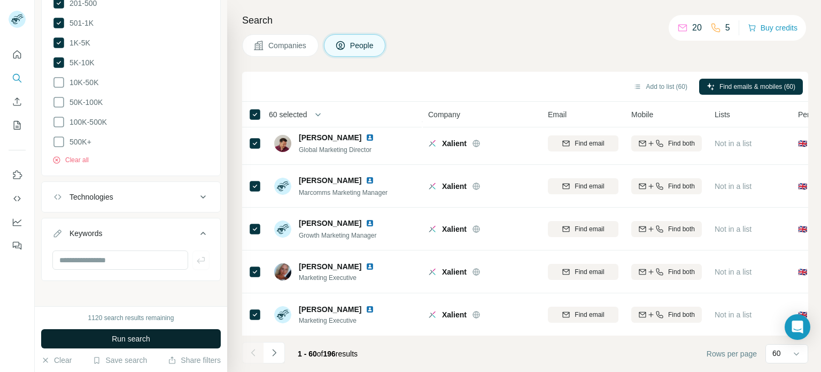
click at [136, 335] on span "Run search" at bounding box center [131, 338] width 38 height 11
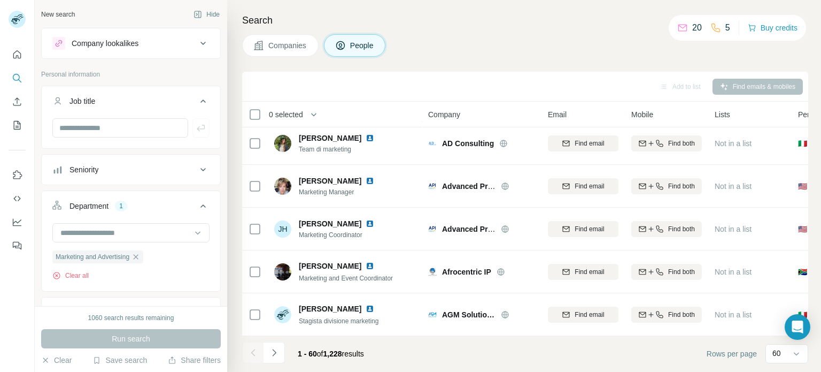
click at [157, 169] on div "Seniority" at bounding box center [124, 169] width 144 height 11
click at [61, 238] on icon at bounding box center [58, 235] width 13 height 13
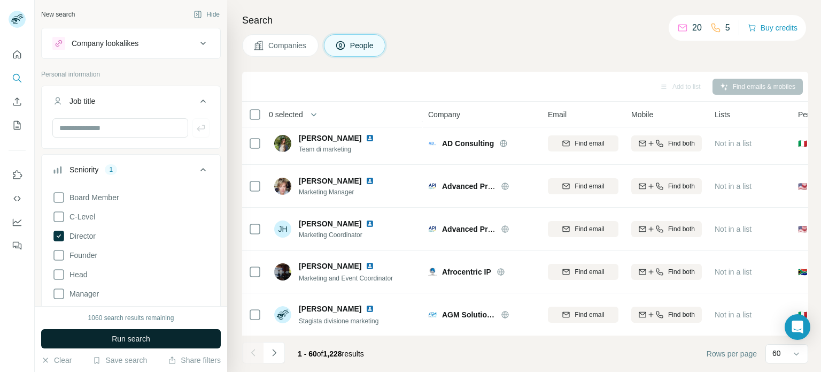
click at [84, 337] on button "Run search" at bounding box center [131, 338] width 180 height 19
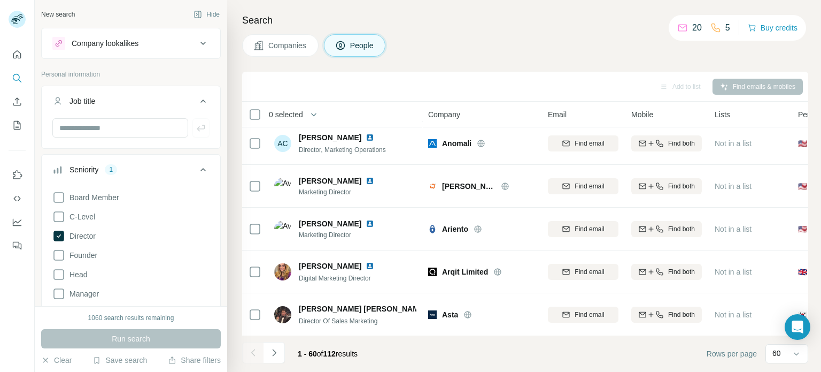
scroll to position [2358, 0]
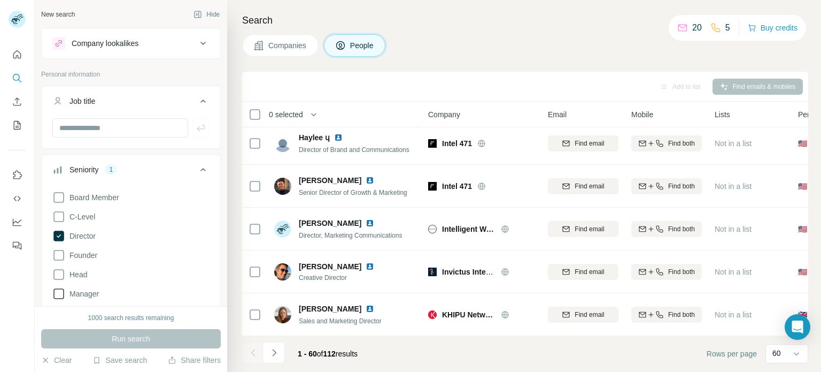
click at [56, 296] on icon at bounding box center [58, 293] width 13 height 13
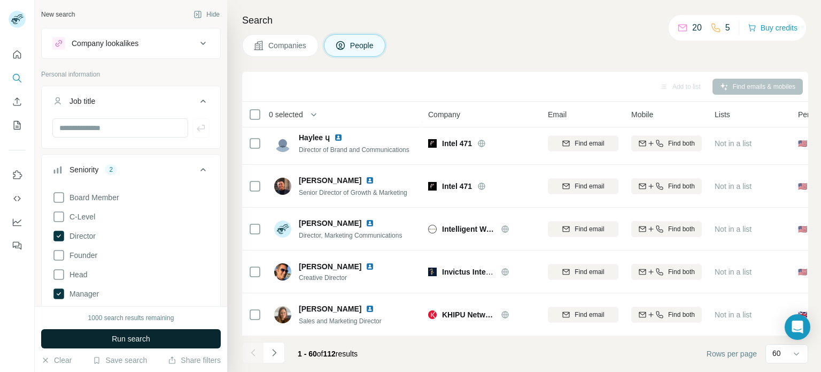
click at [97, 334] on button "Run search" at bounding box center [131, 338] width 180 height 19
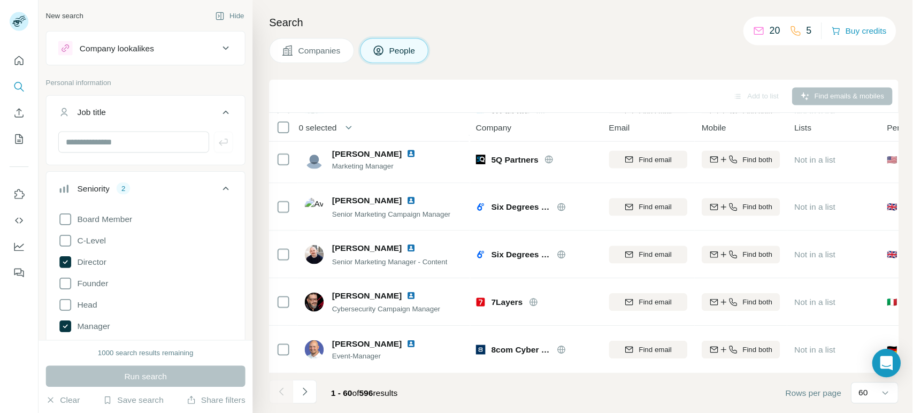
scroll to position [2358, 0]
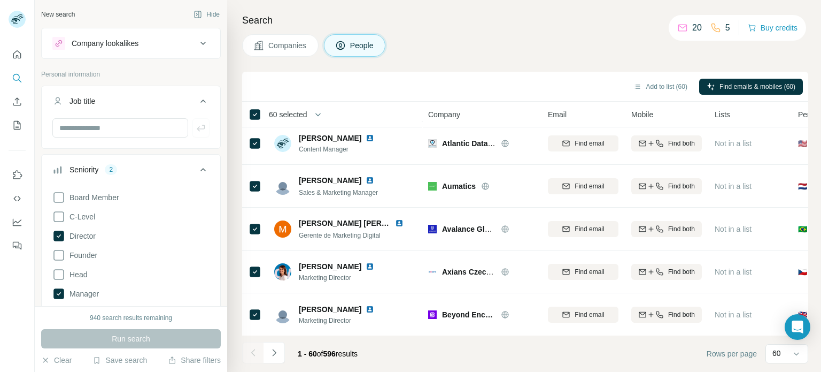
click at [307, 116] on span "60 selected" at bounding box center [288, 114] width 38 height 11
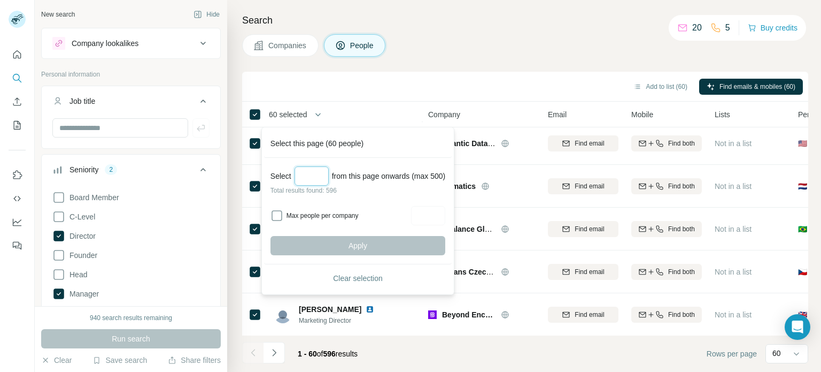
click at [310, 176] on input "Select a number (up to 500)" at bounding box center [312, 175] width 34 height 19
click at [445, 215] on input "Max people per company" at bounding box center [428, 215] width 34 height 19
type input "*"
click at [318, 177] on input "Select a number (up to 500)" at bounding box center [312, 175] width 34 height 19
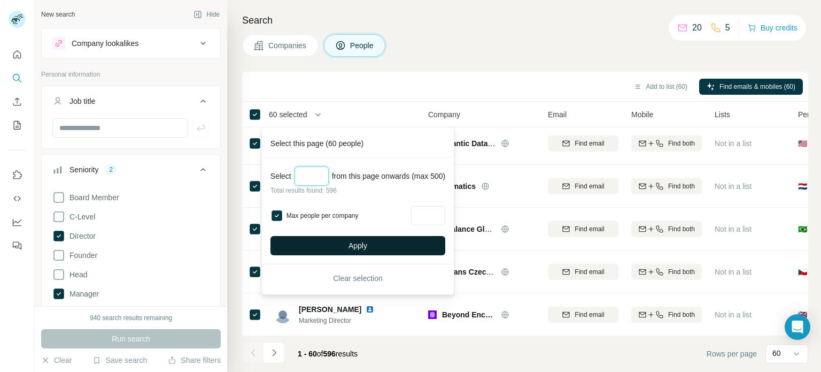
type input "***"
click at [413, 249] on button "Apply" at bounding box center [358, 245] width 175 height 19
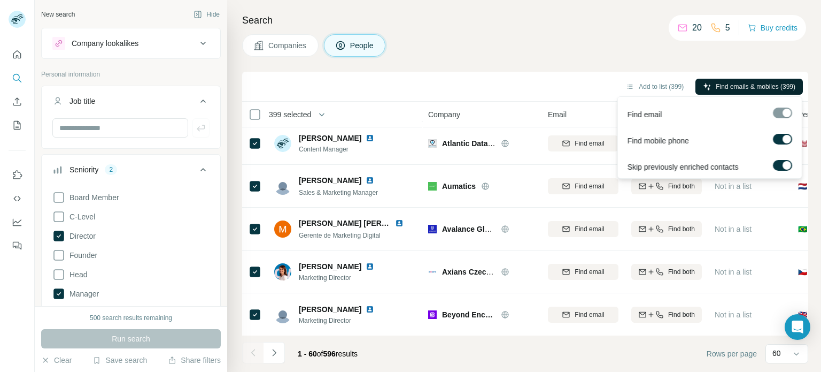
click at [725, 90] on span "Find emails & mobiles (399)" at bounding box center [756, 87] width 80 height 10
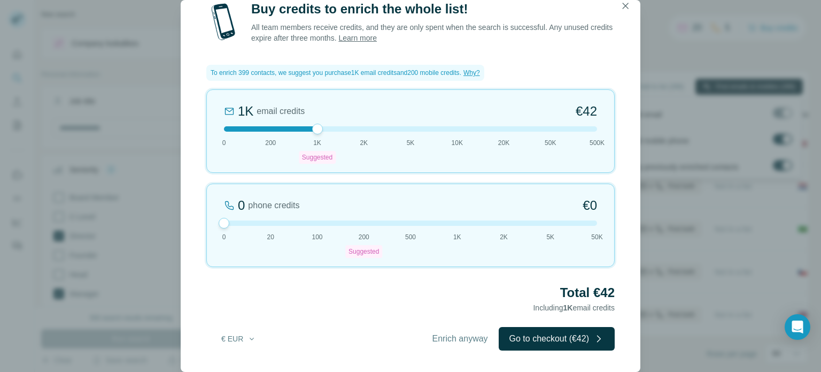
drag, startPoint x: 348, startPoint y: 224, endPoint x: 200, endPoint y: 224, distance: 148.1
click at [200, 224] on div "Buy credits to enrich the whole list! All team members receive credits, and the…" at bounding box center [411, 186] width 460 height 371
drag, startPoint x: 313, startPoint y: 130, endPoint x: 279, endPoint y: 132, distance: 34.3
click at [279, 132] on div at bounding box center [410, 128] width 373 height 5
drag, startPoint x: 270, startPoint y: 135, endPoint x: 314, endPoint y: 135, distance: 43.8
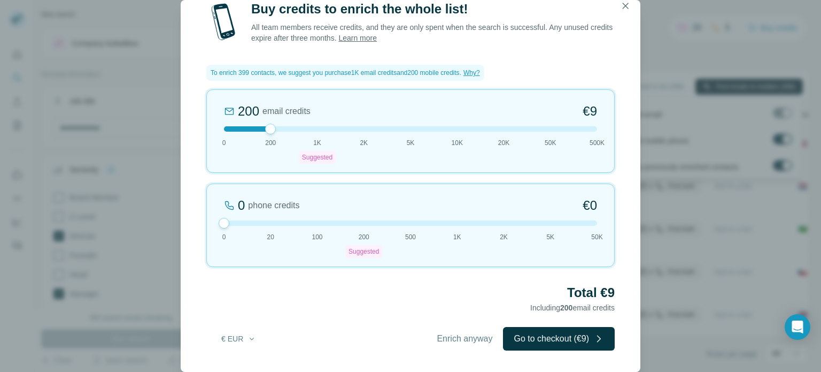
click at [314, 135] on div "200 email credits €9 0 200 1K Suggested 2K 5K 10K 20K 50K 500K" at bounding box center [410, 130] width 408 height 83
click at [623, 4] on icon "button" at bounding box center [625, 6] width 11 height 11
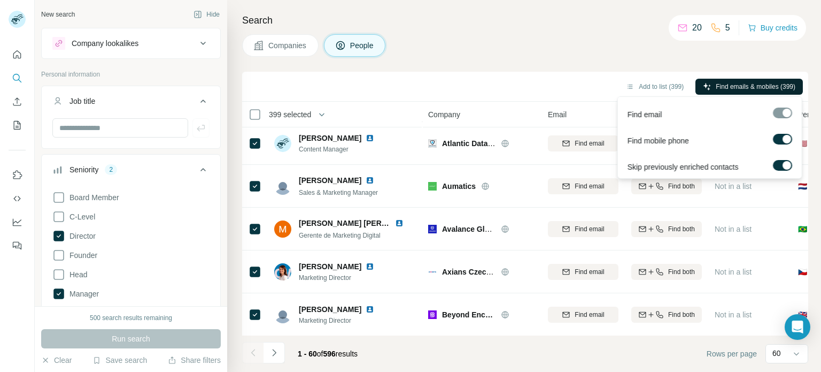
click at [543, 57] on div "Search Companies People Add to list (399) Find emails & mobiles (399) 399 selec…" at bounding box center [524, 186] width 594 height 372
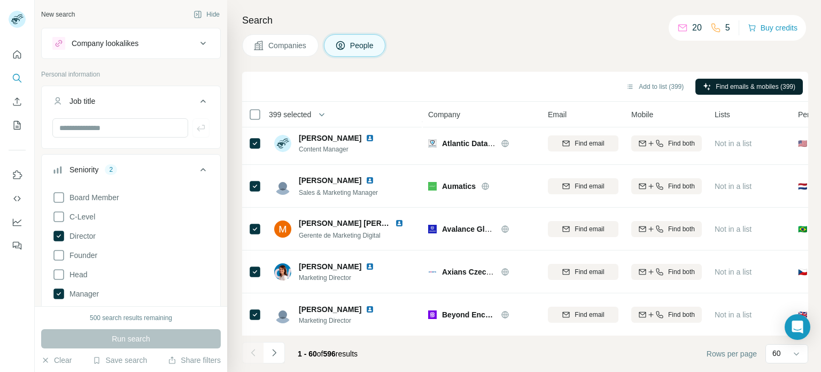
click at [581, 47] on div "Companies People" at bounding box center [525, 45] width 566 height 22
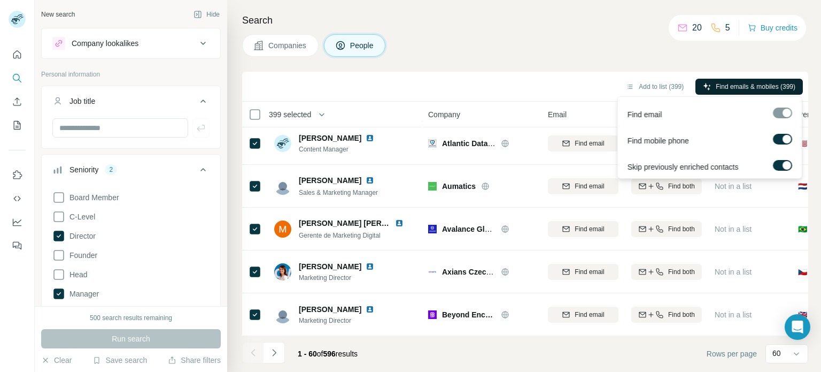
click at [729, 83] on span "Find emails & mobiles (399)" at bounding box center [756, 87] width 80 height 10
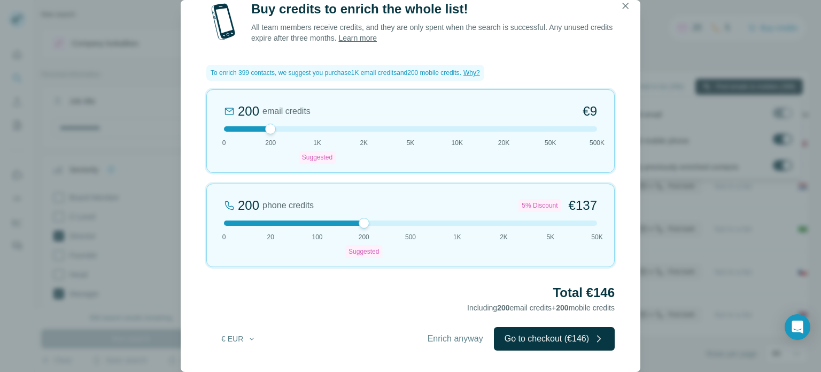
drag, startPoint x: 314, startPoint y: 129, endPoint x: 280, endPoint y: 129, distance: 33.7
click at [280, 129] on div at bounding box center [410, 128] width 373 height 5
drag, startPoint x: 280, startPoint y: 130, endPoint x: 321, endPoint y: 130, distance: 41.2
click at [321, 130] on div at bounding box center [410, 128] width 373 height 5
drag, startPoint x: 320, startPoint y: 133, endPoint x: 290, endPoint y: 132, distance: 29.9
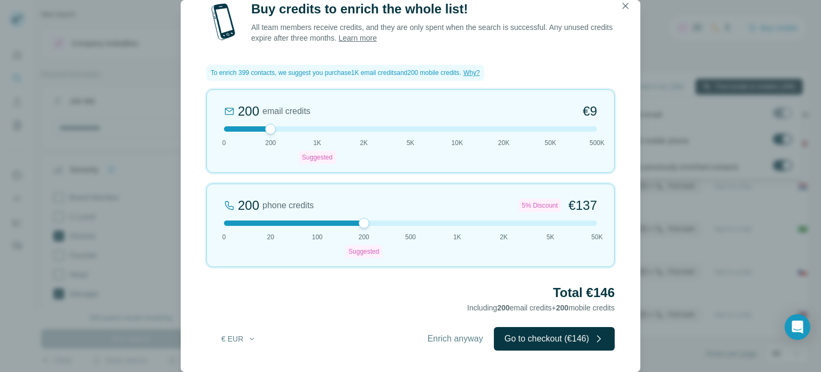
click at [290, 132] on div "200 email credits €9 0 200 1K Suggested 2K 5K 10K 20K 50K 500K" at bounding box center [410, 130] width 408 height 83
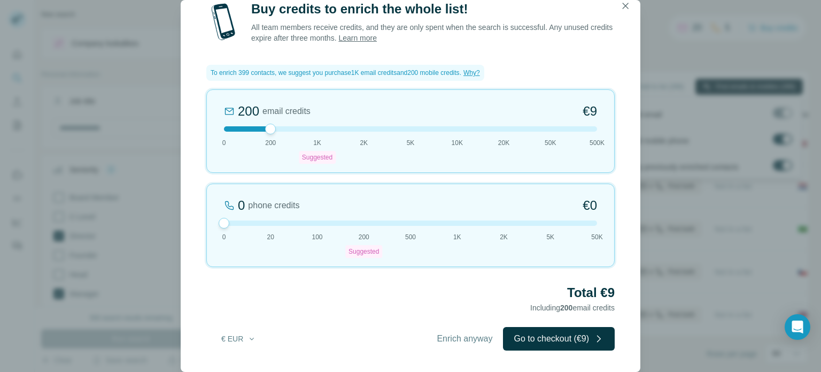
drag, startPoint x: 362, startPoint y: 222, endPoint x: 190, endPoint y: 223, distance: 171.6
click at [190, 223] on div "Buy credits to enrich the whole list! All team members receive credits, and the…" at bounding box center [411, 186] width 460 height 371
click at [246, 340] on button "€ EUR" at bounding box center [239, 338] width 50 height 19
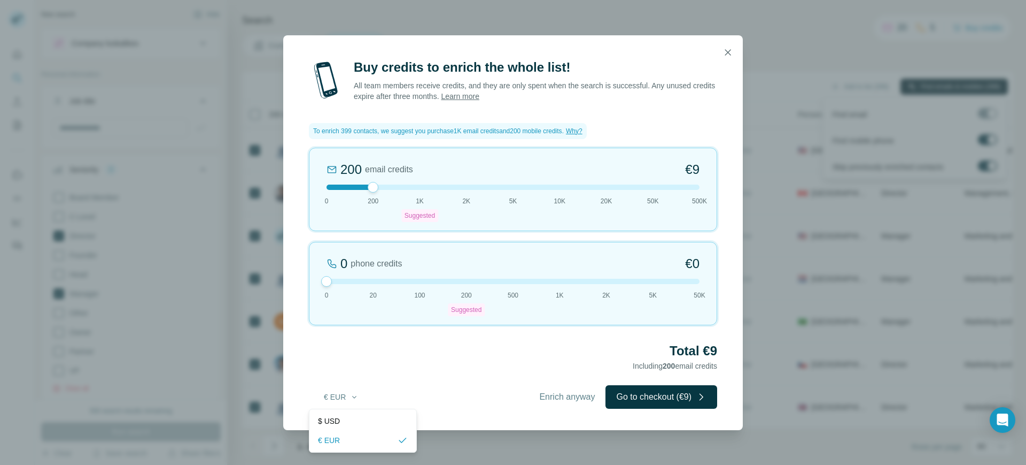
scroll to position [2265, 0]
click at [422, 371] on div "Buy credits to enrich the whole list! All team members receive credits, and the…" at bounding box center [513, 244] width 460 height 371
click at [733, 56] on icon "button" at bounding box center [728, 52] width 11 height 11
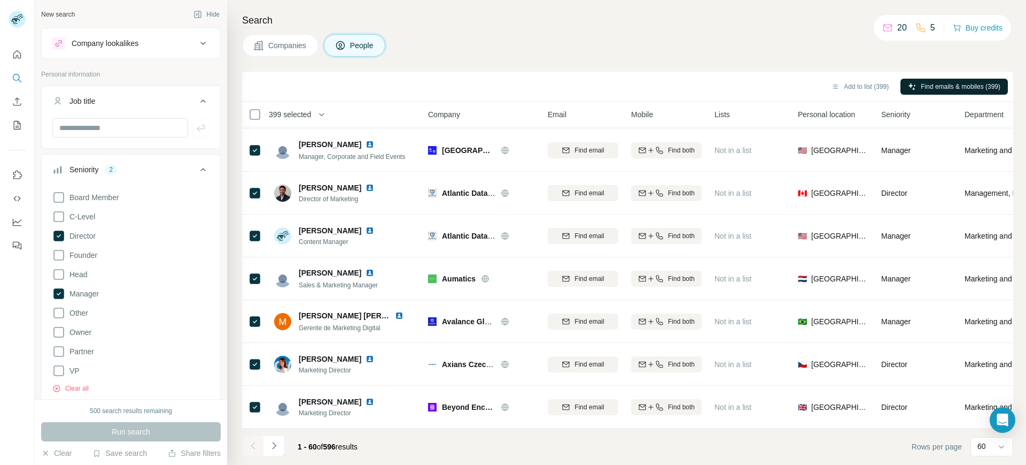
click at [821, 61] on div "Search Companies People Add to list (399) Find emails & mobiles (399) 399 selec…" at bounding box center [626, 232] width 799 height 465
click at [821, 140] on label at bounding box center [987, 139] width 19 height 11
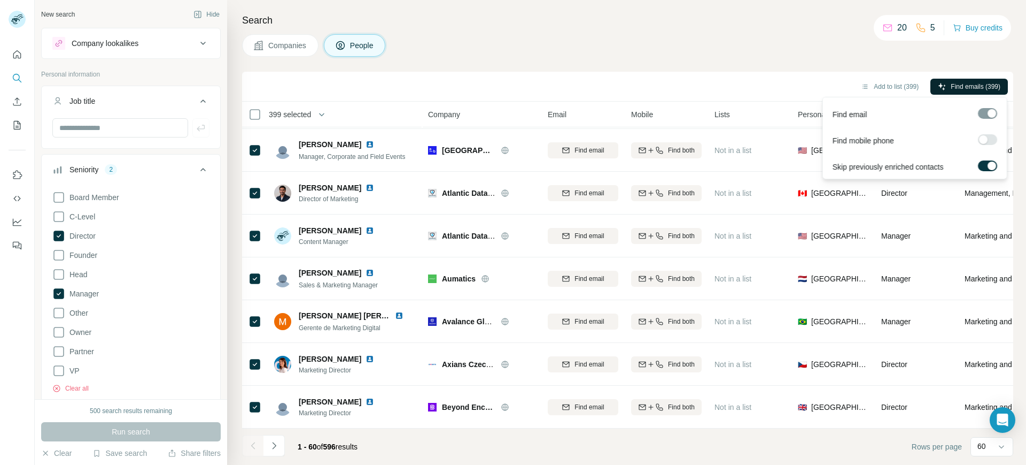
click at [821, 163] on label at bounding box center [987, 165] width 19 height 11
click at [821, 108] on div at bounding box center [987, 113] width 19 height 11
click at [821, 84] on span "Find emails (399)" at bounding box center [976, 87] width 50 height 10
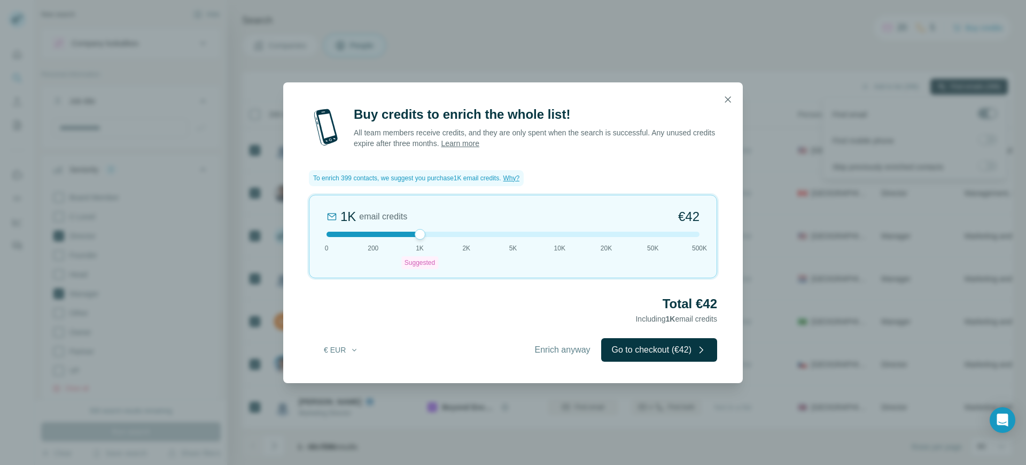
click at [415, 233] on div at bounding box center [420, 234] width 11 height 11
drag, startPoint x: 415, startPoint y: 233, endPoint x: 404, endPoint y: 233, distance: 11.2
click at [404, 233] on div at bounding box center [513, 233] width 373 height 5
drag, startPoint x: 413, startPoint y: 235, endPoint x: 383, endPoint y: 235, distance: 30.5
click at [383, 235] on div at bounding box center [513, 233] width 373 height 5
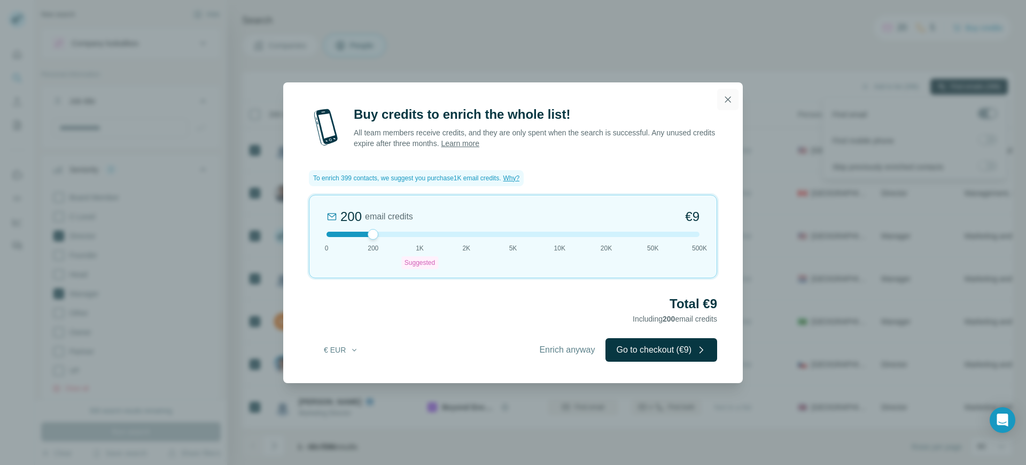
click at [724, 105] on button "button" at bounding box center [727, 99] width 21 height 21
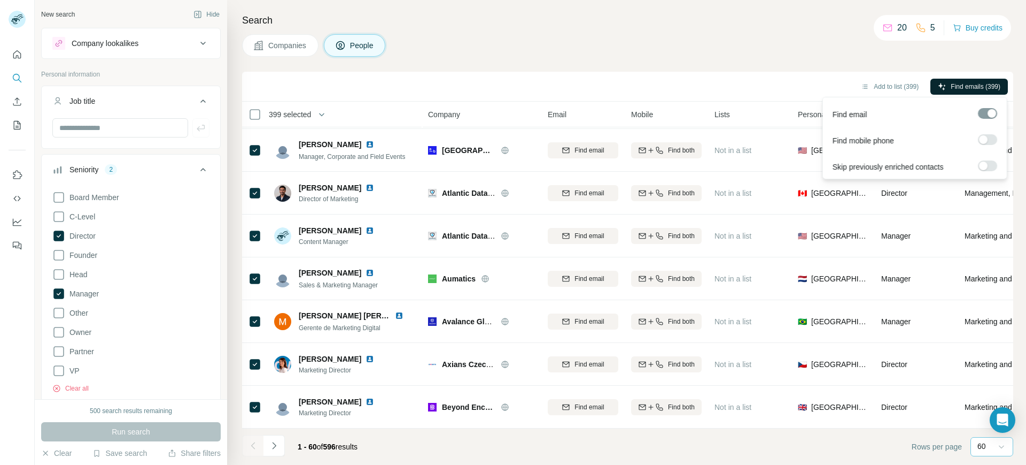
click at [821, 371] on icon at bounding box center [1002, 446] width 11 height 11
click at [278, 371] on icon "Navigate to next page" at bounding box center [274, 445] width 11 height 11
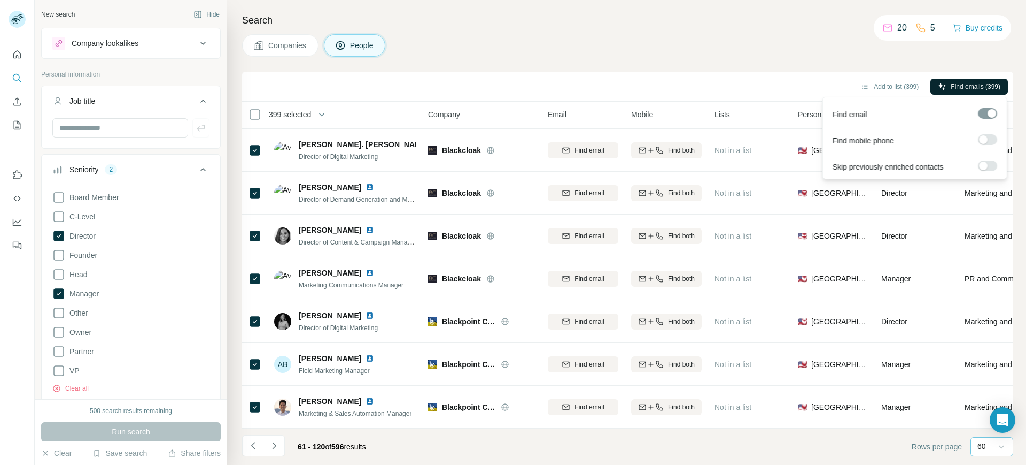
scroll to position [2265, 0]
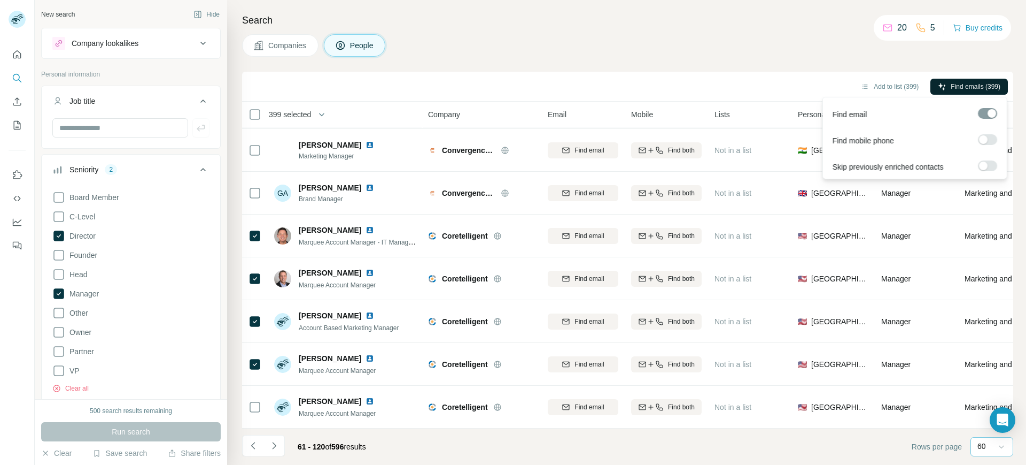
click at [279, 371] on icon "Navigate to next page" at bounding box center [274, 445] width 11 height 11
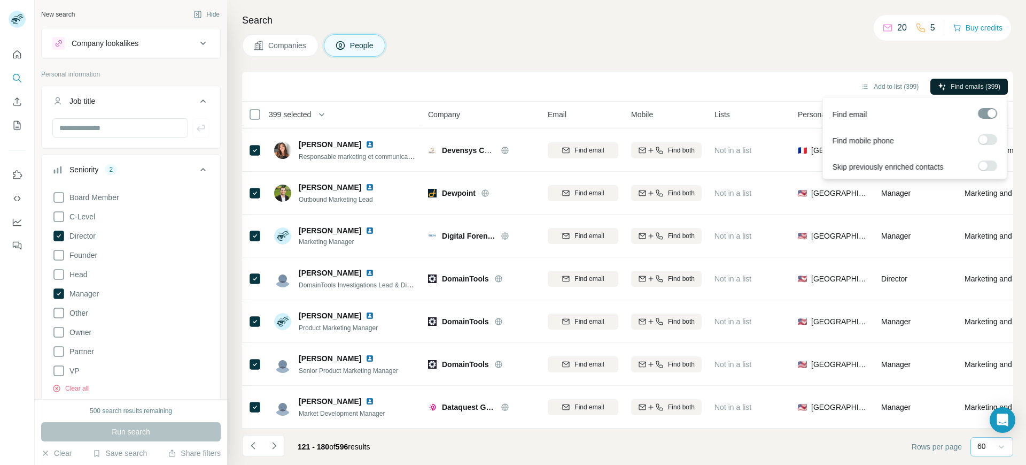
click at [279, 371] on icon "Navigate to next page" at bounding box center [274, 445] width 11 height 11
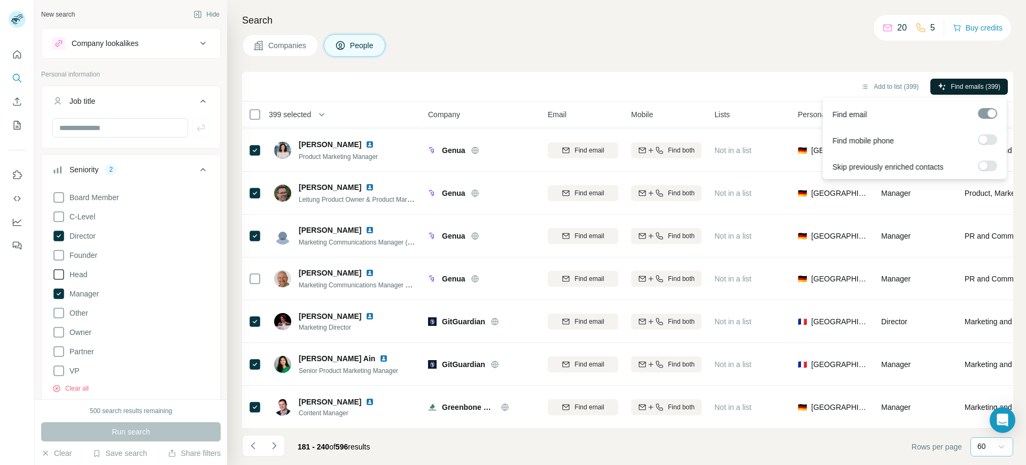
click at [63, 275] on icon at bounding box center [58, 274] width 11 height 11
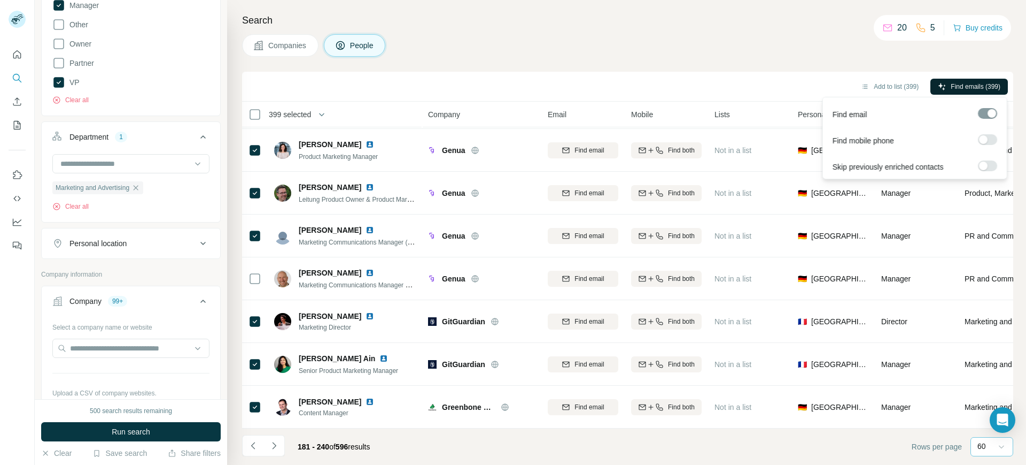
scroll to position [325, 0]
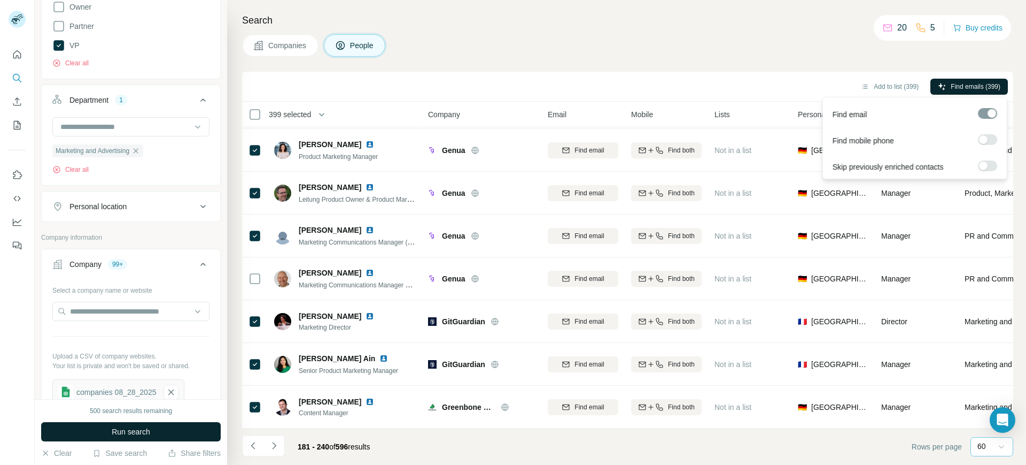
click at [173, 371] on button "Run search" at bounding box center [131, 431] width 180 height 19
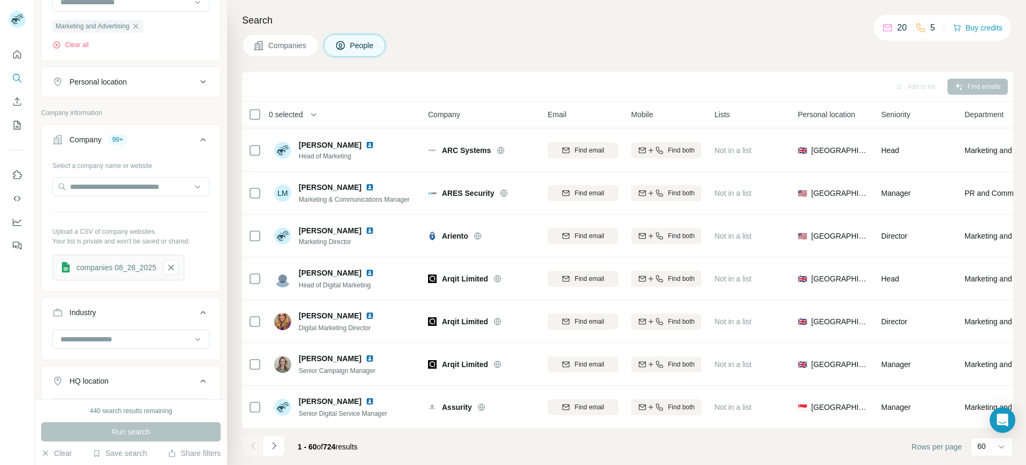
scroll to position [793, 0]
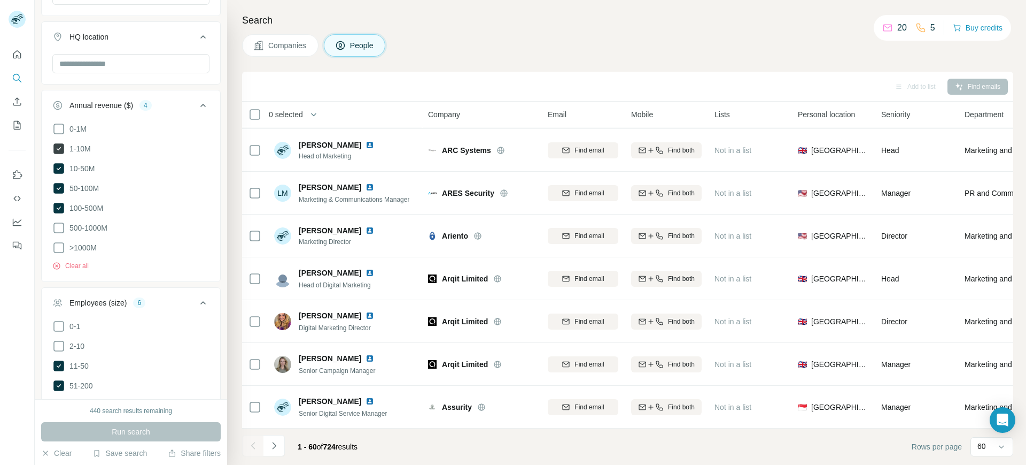
click at [60, 150] on icon at bounding box center [58, 148] width 11 height 11
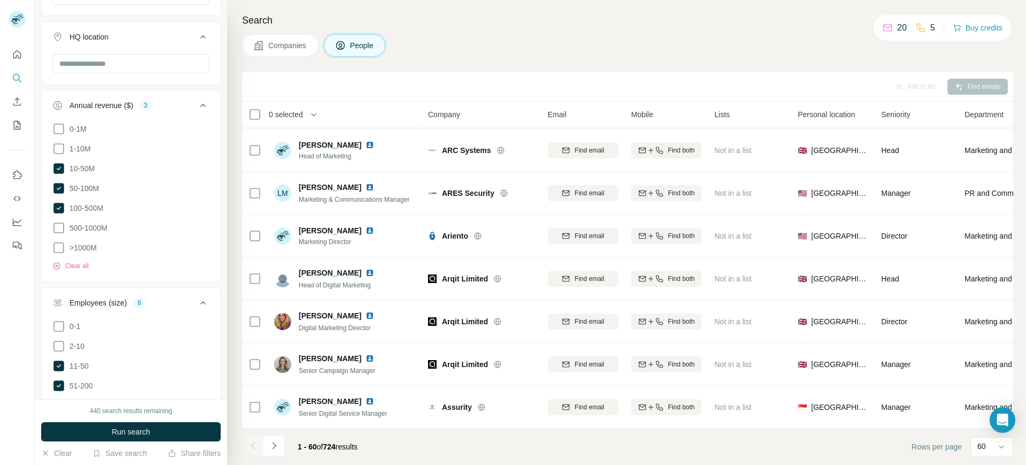
click at [157, 371] on div "440 search results remaining Run search Clear Save search Share filters" at bounding box center [131, 432] width 192 height 66
click at [159, 371] on button "Run search" at bounding box center [131, 431] width 180 height 19
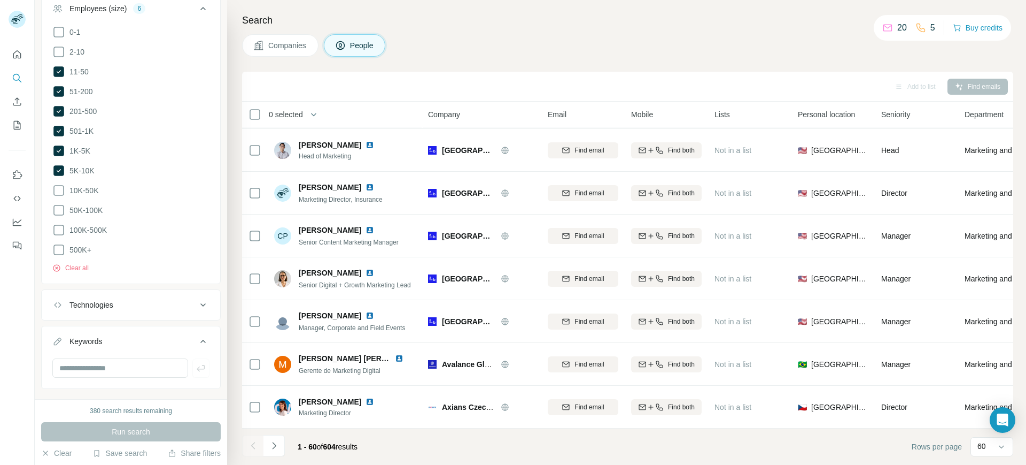
scroll to position [1098, 0]
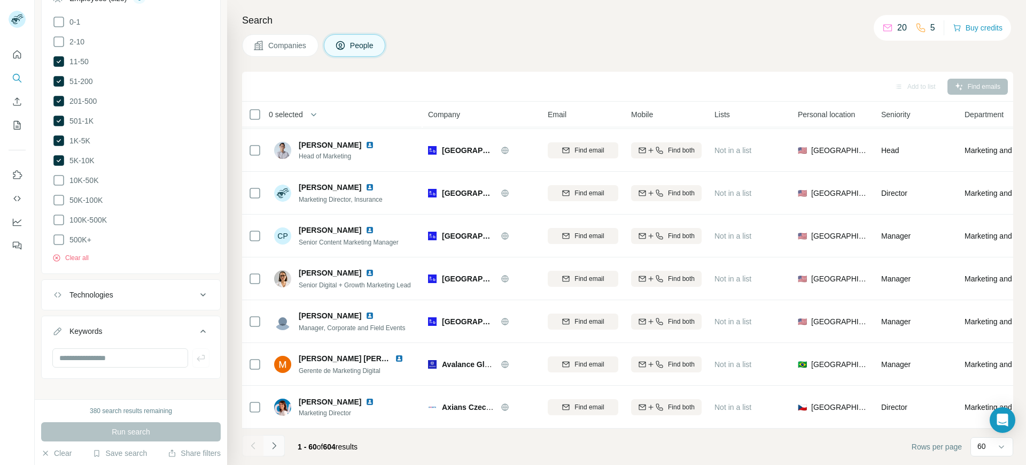
click at [280, 371] on button "Navigate to next page" at bounding box center [274, 445] width 21 height 21
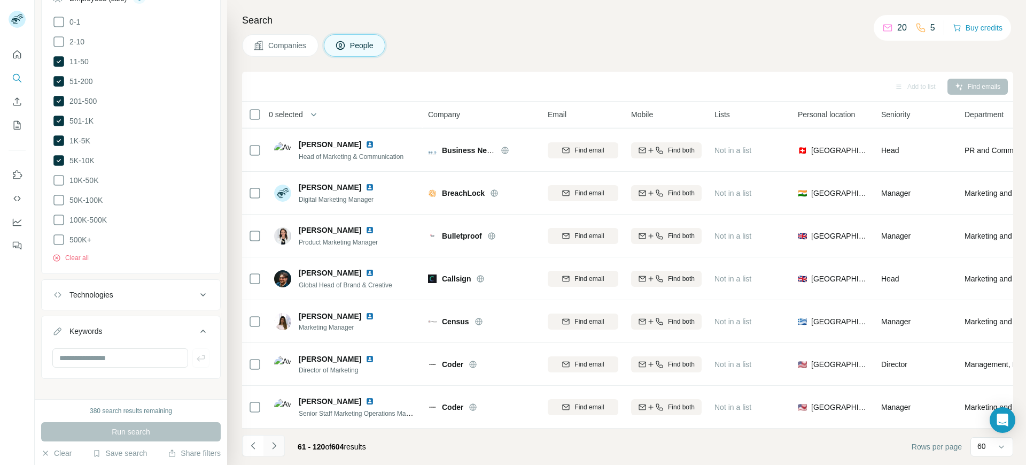
scroll to position [2265, 0]
click at [276, 371] on button "Navigate to next page" at bounding box center [274, 445] width 21 height 21
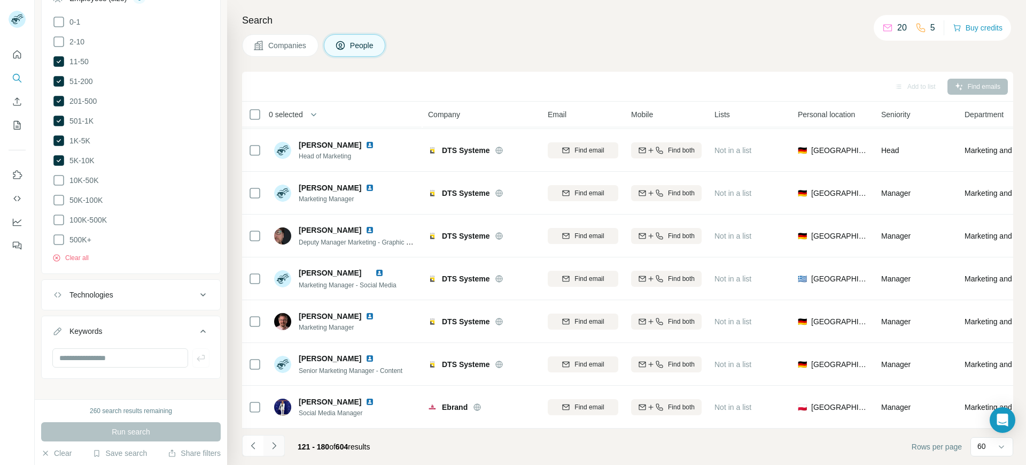
click at [276, 371] on button "Navigate to next page" at bounding box center [274, 445] width 21 height 21
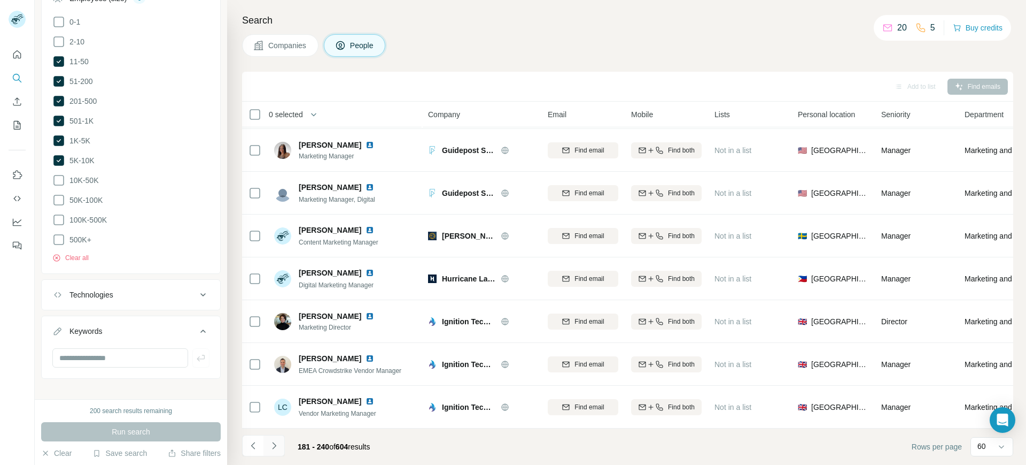
click at [277, 371] on button "Navigate to next page" at bounding box center [274, 445] width 21 height 21
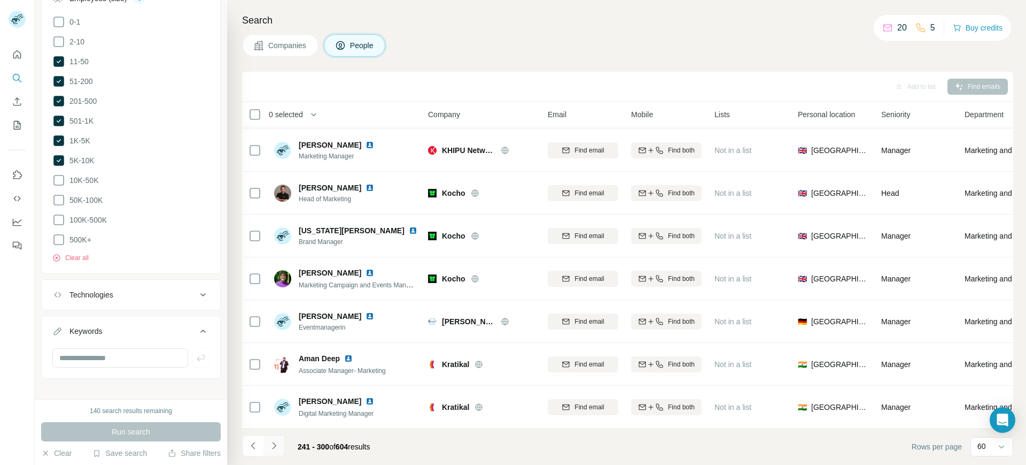
click at [277, 371] on button "Navigate to next page" at bounding box center [274, 445] width 21 height 21
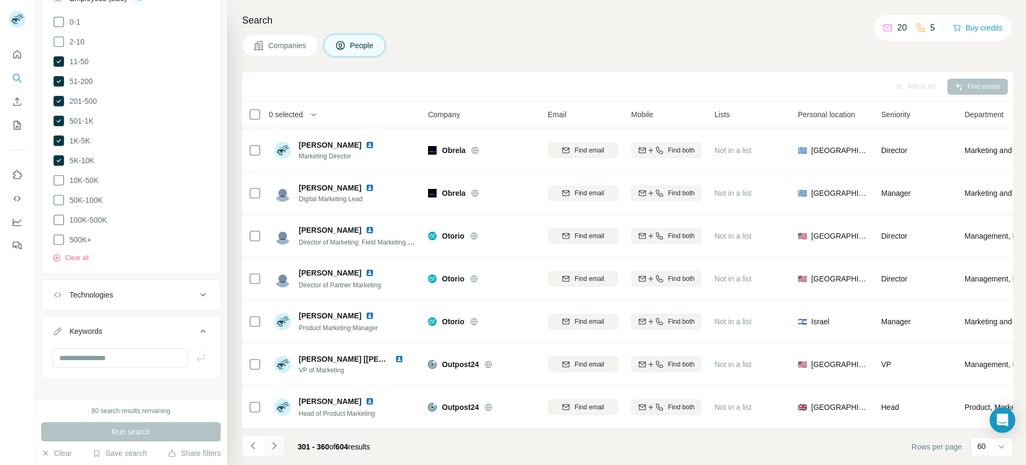
click at [277, 371] on button "Navigate to next page" at bounding box center [274, 445] width 21 height 21
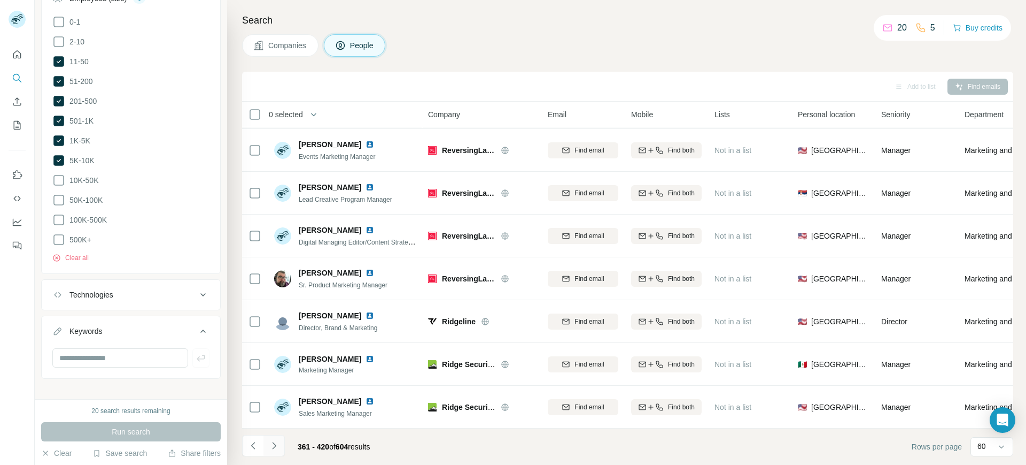
click at [277, 371] on button "Navigate to next page" at bounding box center [274, 445] width 21 height 21
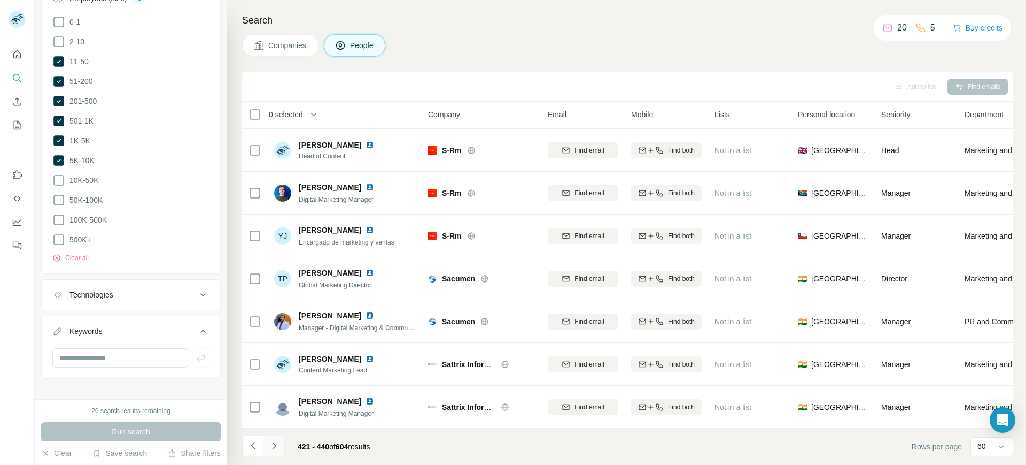
scroll to position [554, 0]
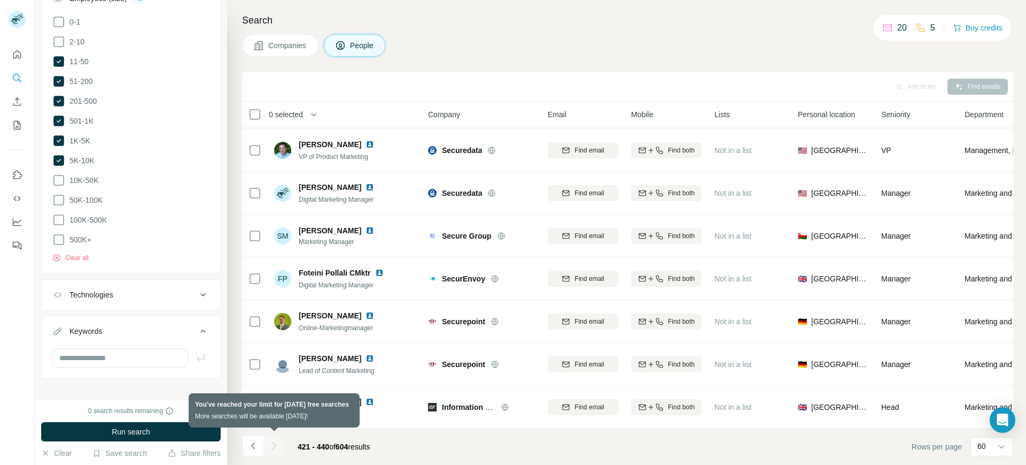
click at [277, 371] on div at bounding box center [274, 445] width 21 height 21
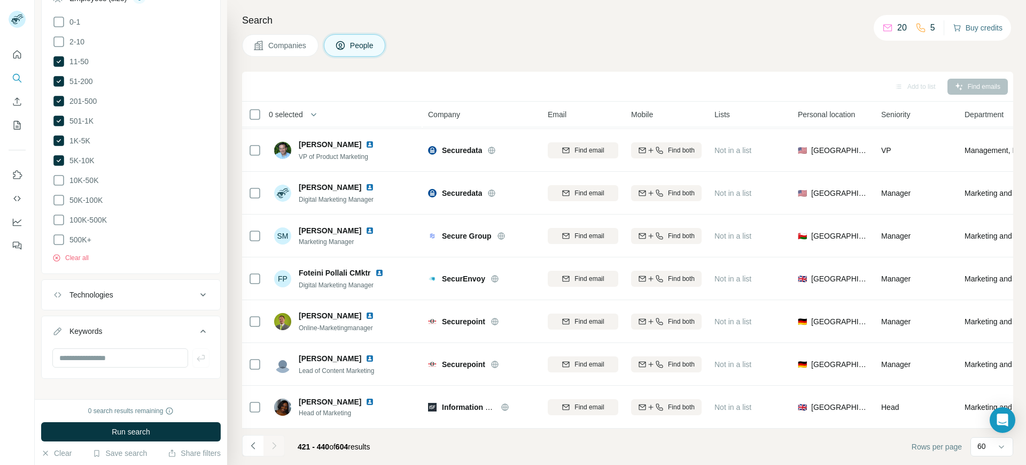
click at [821, 28] on button "Buy credits" at bounding box center [978, 27] width 50 height 15
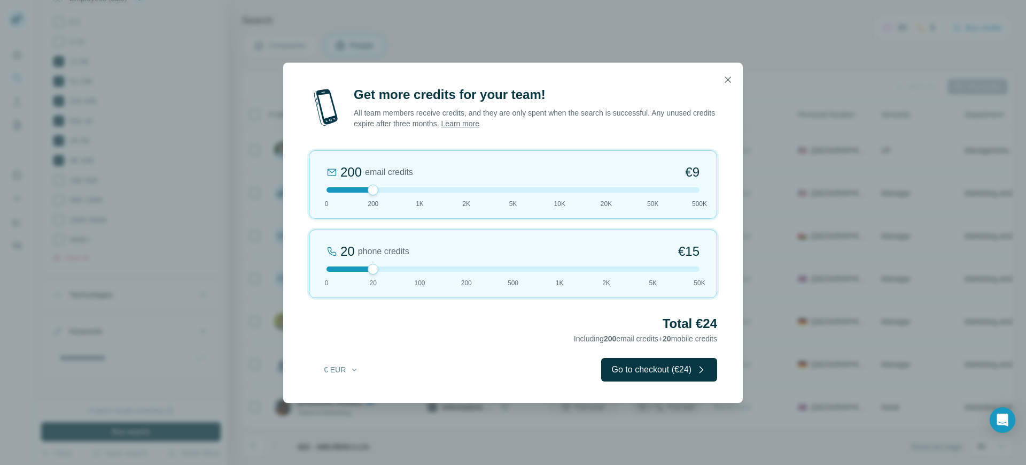
drag, startPoint x: 381, startPoint y: 187, endPoint x: 397, endPoint y: 187, distance: 15.5
click at [397, 187] on div at bounding box center [513, 189] width 373 height 5
drag, startPoint x: 421, startPoint y: 190, endPoint x: 366, endPoint y: 190, distance: 54.5
click at [366, 190] on div at bounding box center [513, 189] width 373 height 5
click at [726, 78] on icon "button" at bounding box center [728, 79] width 11 height 11
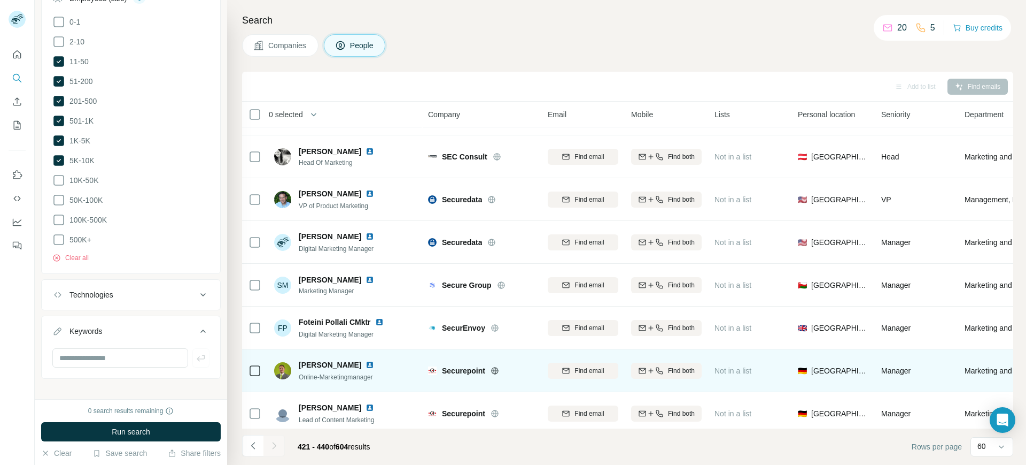
scroll to position [375, 0]
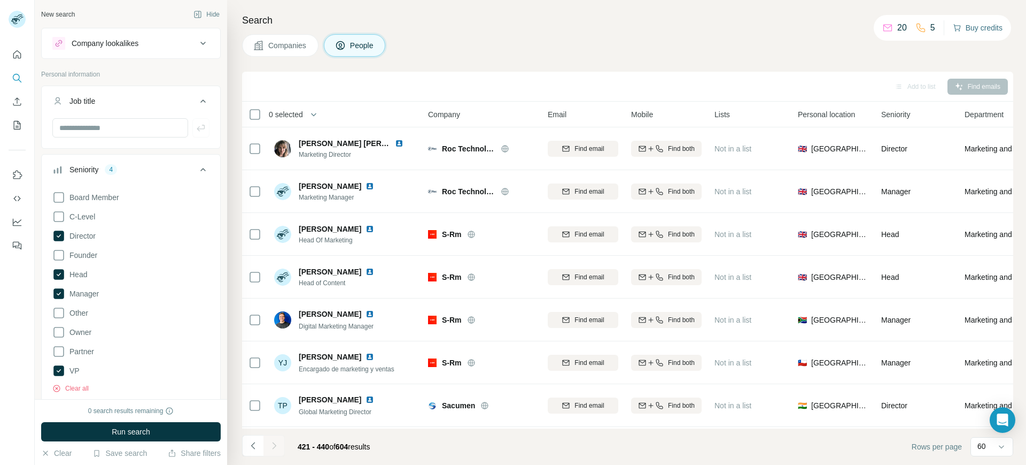
click at [985, 28] on button "Buy credits" at bounding box center [978, 27] width 50 height 15
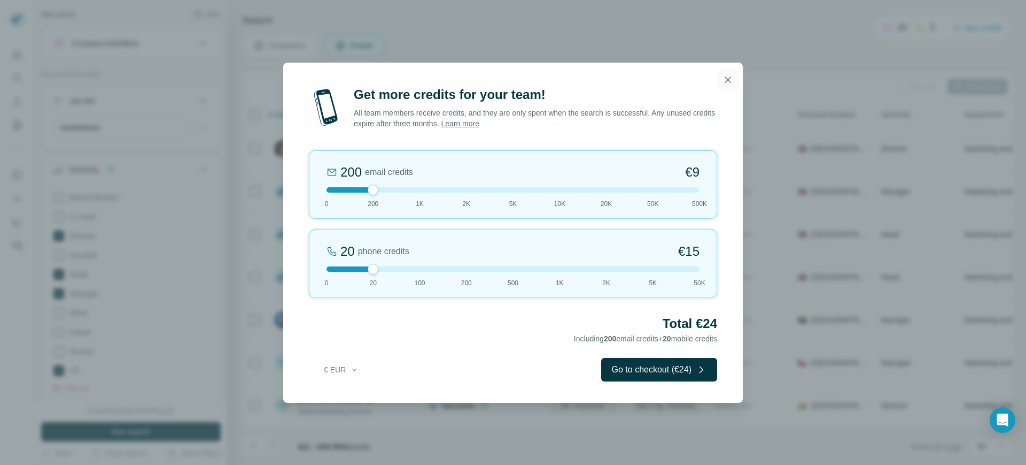
click at [727, 79] on icon "button" at bounding box center [728, 79] width 11 height 11
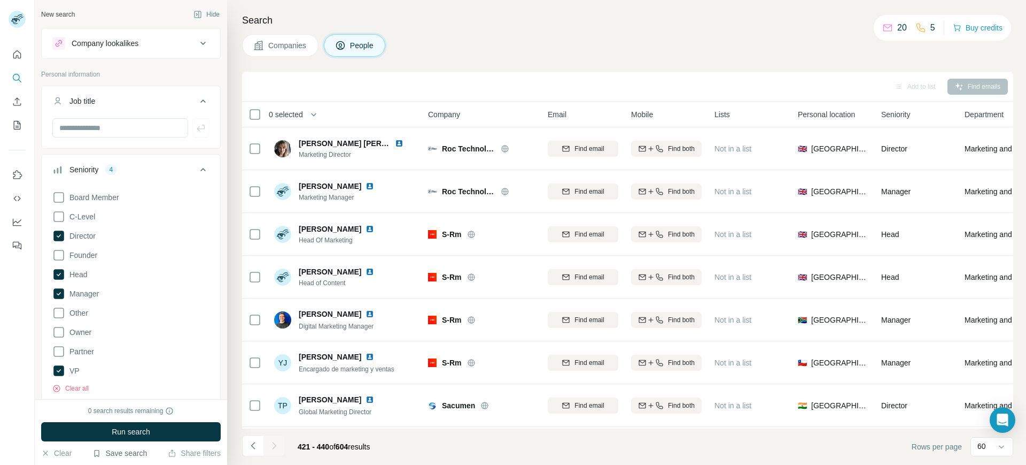
click at [105, 454] on button "Save search" at bounding box center [119, 452] width 55 height 11
click at [122, 408] on div "Save search" at bounding box center [150, 412] width 113 height 21
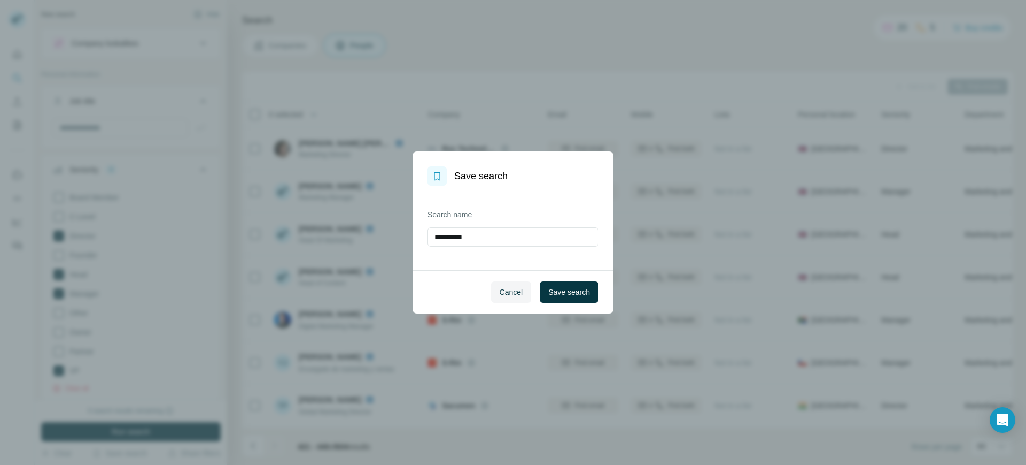
drag, startPoint x: 503, startPoint y: 219, endPoint x: 410, endPoint y: 233, distance: 94.1
click at [410, 233] on div "**********" at bounding box center [513, 232] width 1026 height 465
drag, startPoint x: 480, startPoint y: 236, endPoint x: 327, endPoint y: 236, distance: 152.9
click at [327, 236] on div "**********" at bounding box center [513, 232] width 1026 height 465
type input "*****"
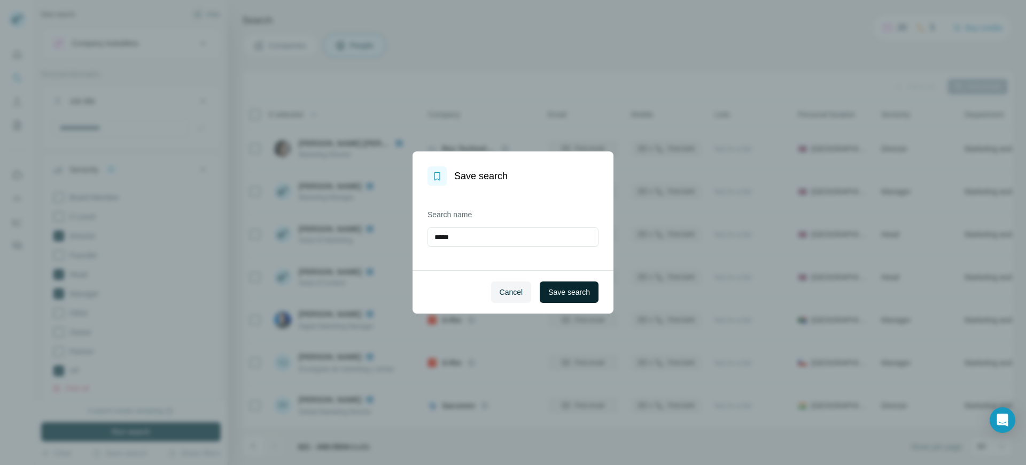
click at [591, 296] on button "Save search" at bounding box center [569, 291] width 59 height 21
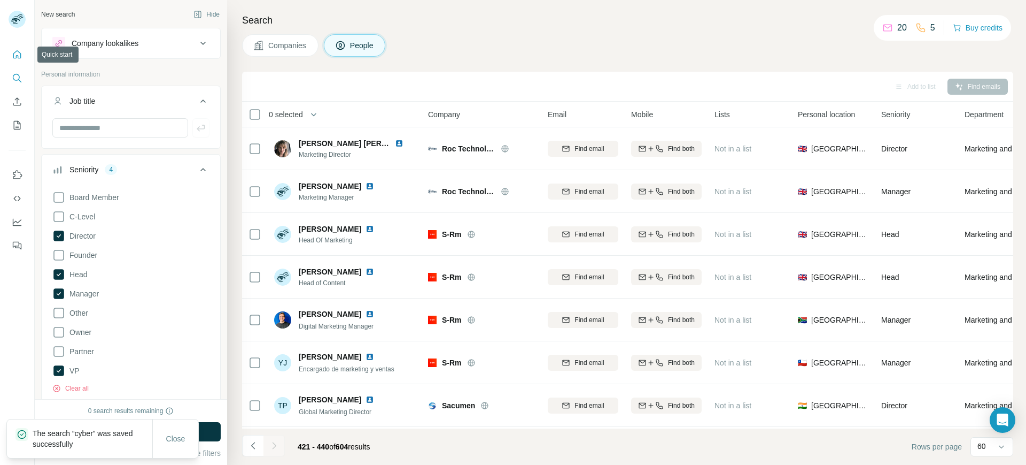
click at [22, 51] on icon "Quick start" at bounding box center [17, 54] width 11 height 11
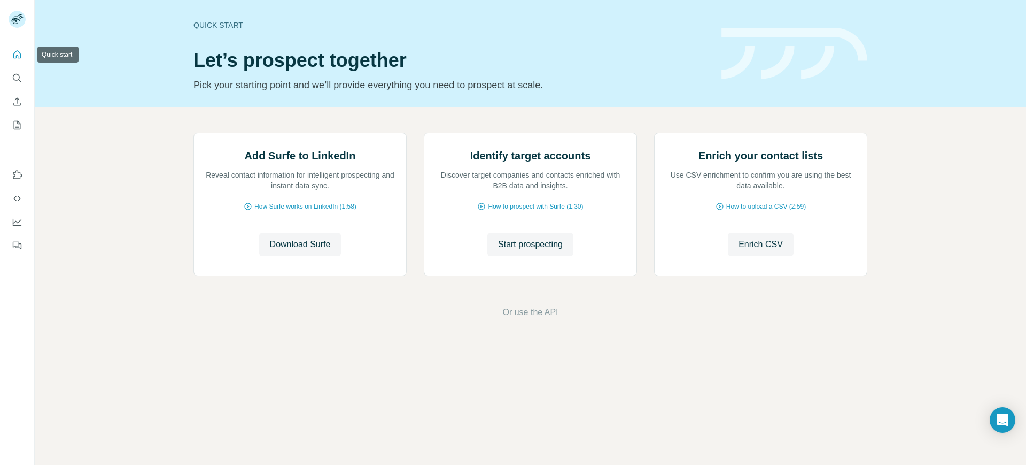
click at [18, 50] on icon "Quick start" at bounding box center [17, 54] width 11 height 11
click at [20, 175] on icon "Use Surfe on LinkedIn" at bounding box center [17, 174] width 11 height 11
click at [23, 250] on button "Feedback" at bounding box center [17, 245] width 17 height 19
click at [19, 59] on icon "Quick start" at bounding box center [17, 54] width 11 height 11
click at [552, 251] on span "Start prospecting" at bounding box center [530, 244] width 65 height 13
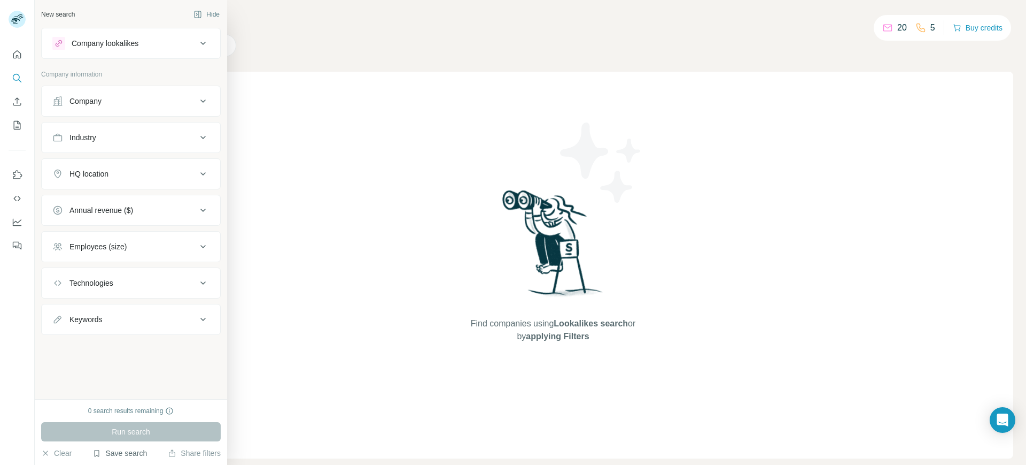
click at [118, 454] on button "Save search" at bounding box center [119, 452] width 55 height 11
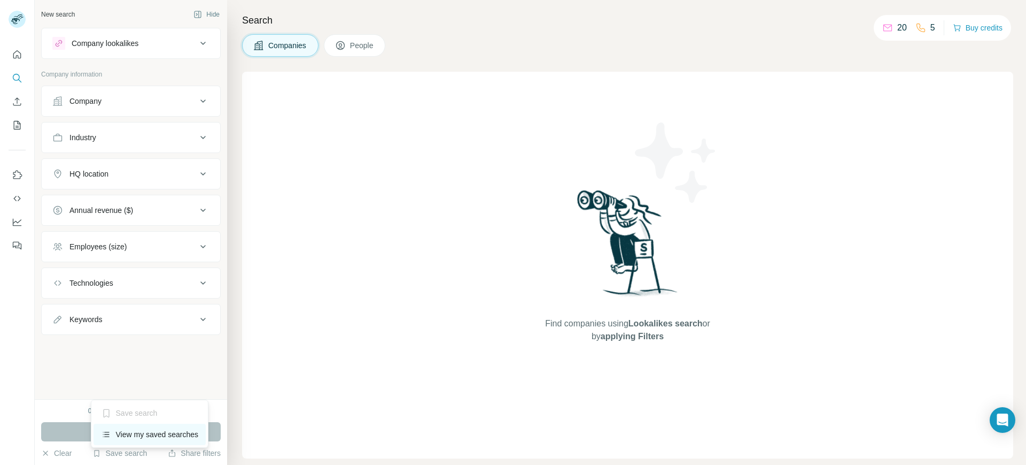
click at [144, 435] on div "View my saved searches" at bounding box center [150, 433] width 113 height 21
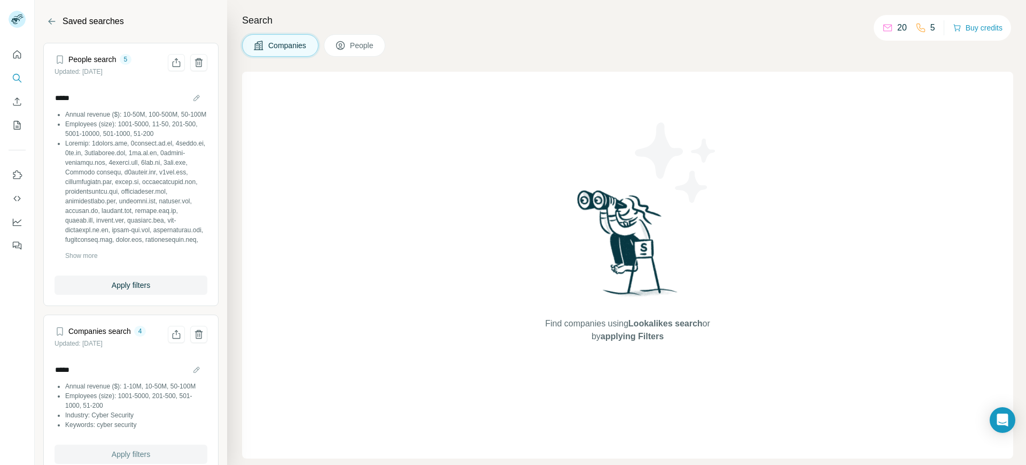
click at [123, 454] on span "Apply filters" at bounding box center [131, 454] width 38 height 11
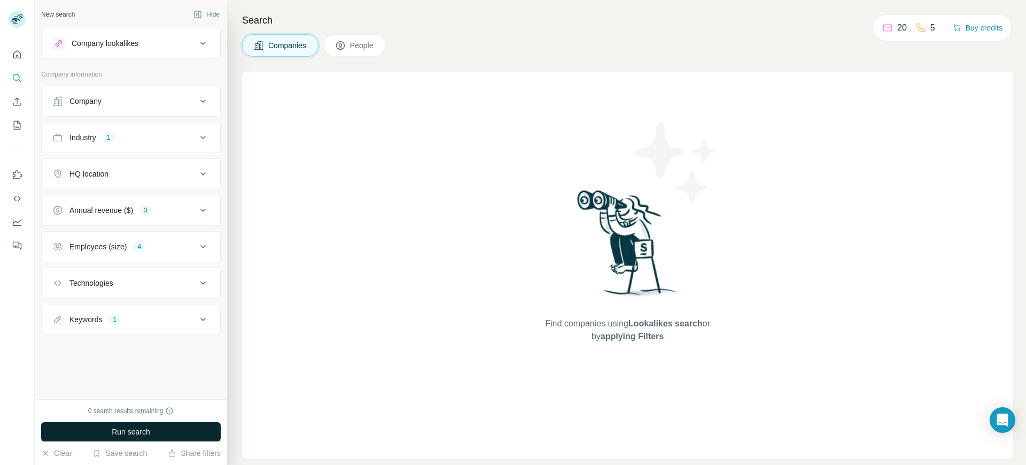
click at [151, 430] on button "Run search" at bounding box center [131, 431] width 180 height 19
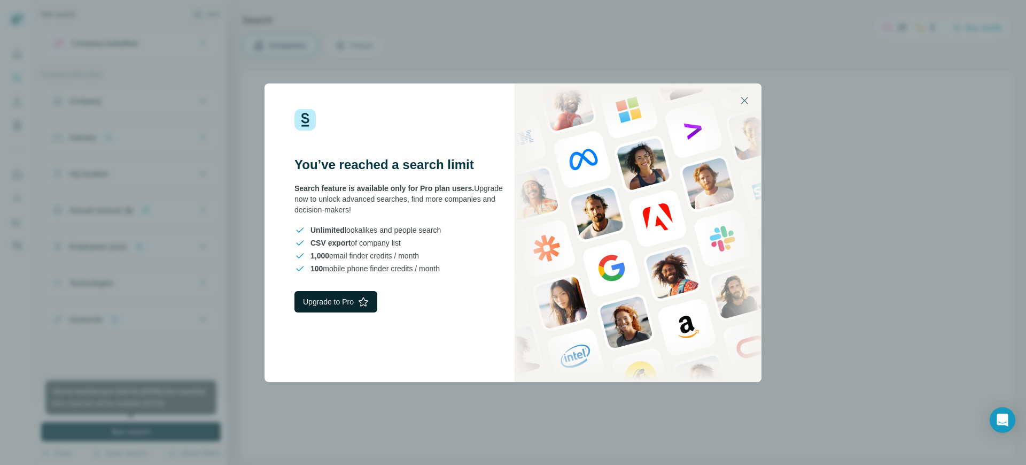
click at [350, 299] on button "Upgrade to Pro" at bounding box center [336, 301] width 83 height 21
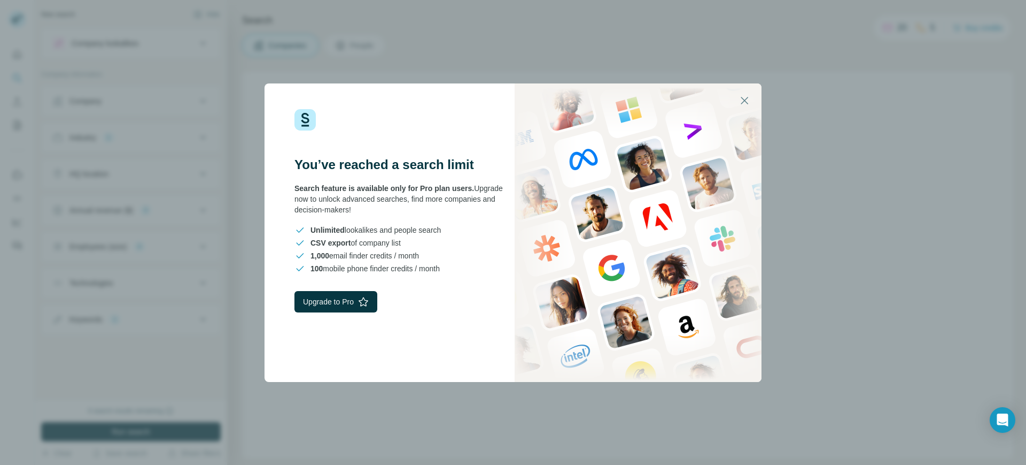
click at [789, 80] on div "You’ve reached a search limit Search feature is available only for Pro plan use…" at bounding box center [513, 232] width 1026 height 465
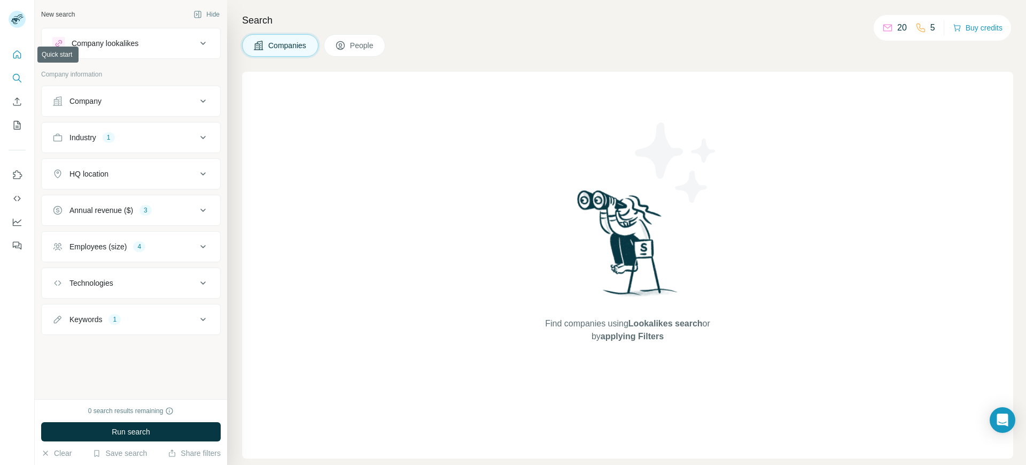
click at [21, 56] on icon "Quick start" at bounding box center [17, 54] width 8 height 8
